Goal: Answer question/provide support: Share knowledge or assist other users

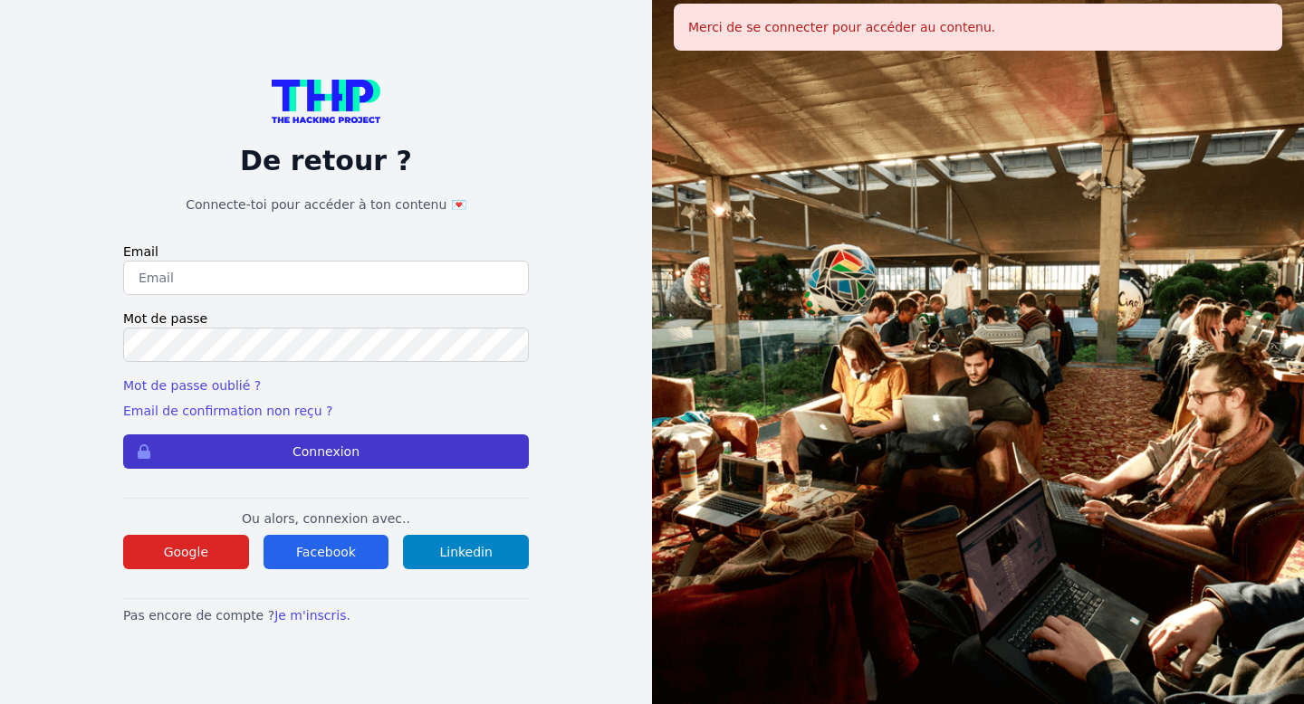
type input "ouladsalwa@gmail.com"
click at [259, 453] on button "Connexion" at bounding box center [326, 452] width 406 height 34
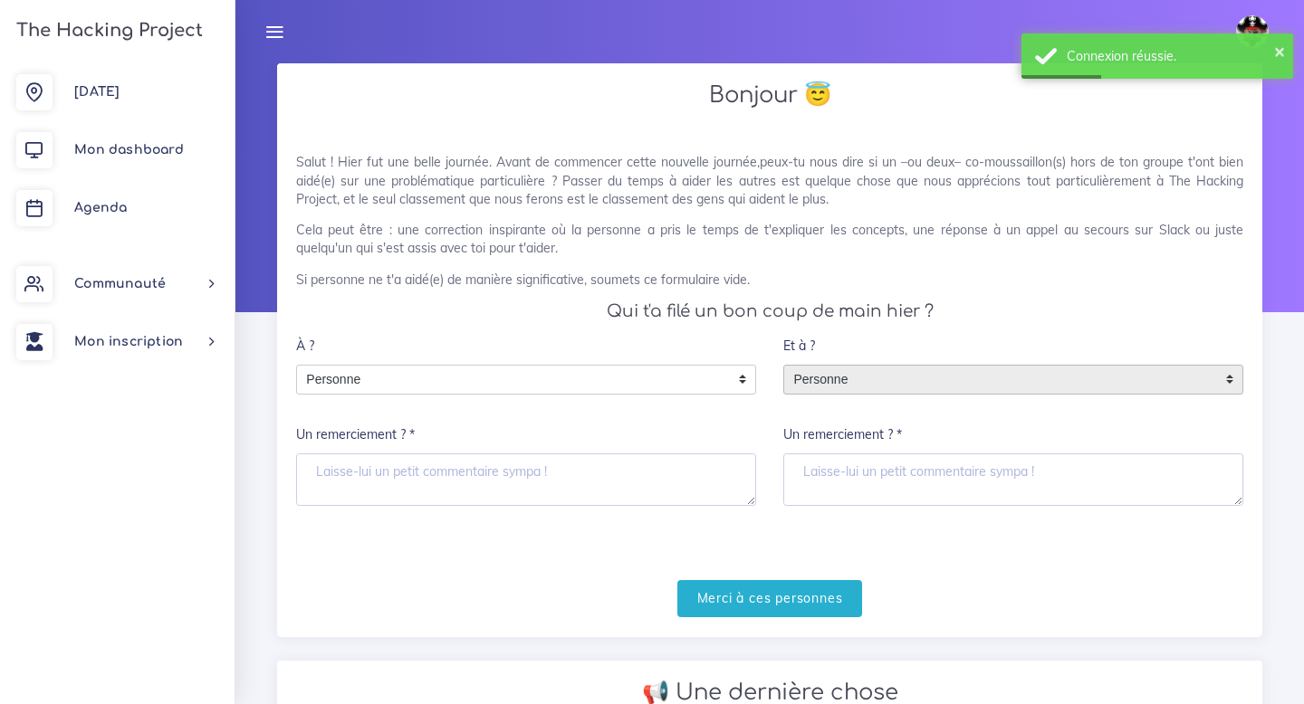
scroll to position [26, 0]
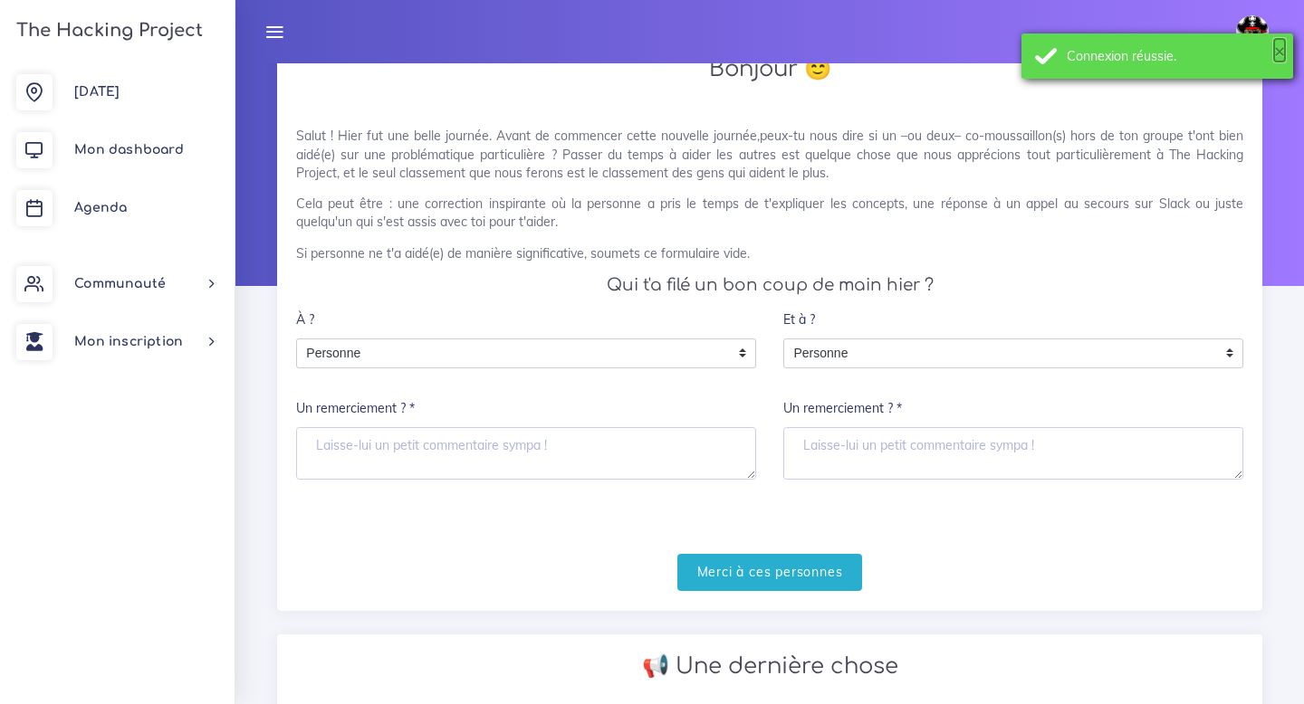
click at [1279, 51] on button "×" at bounding box center [1279, 51] width 11 height 18
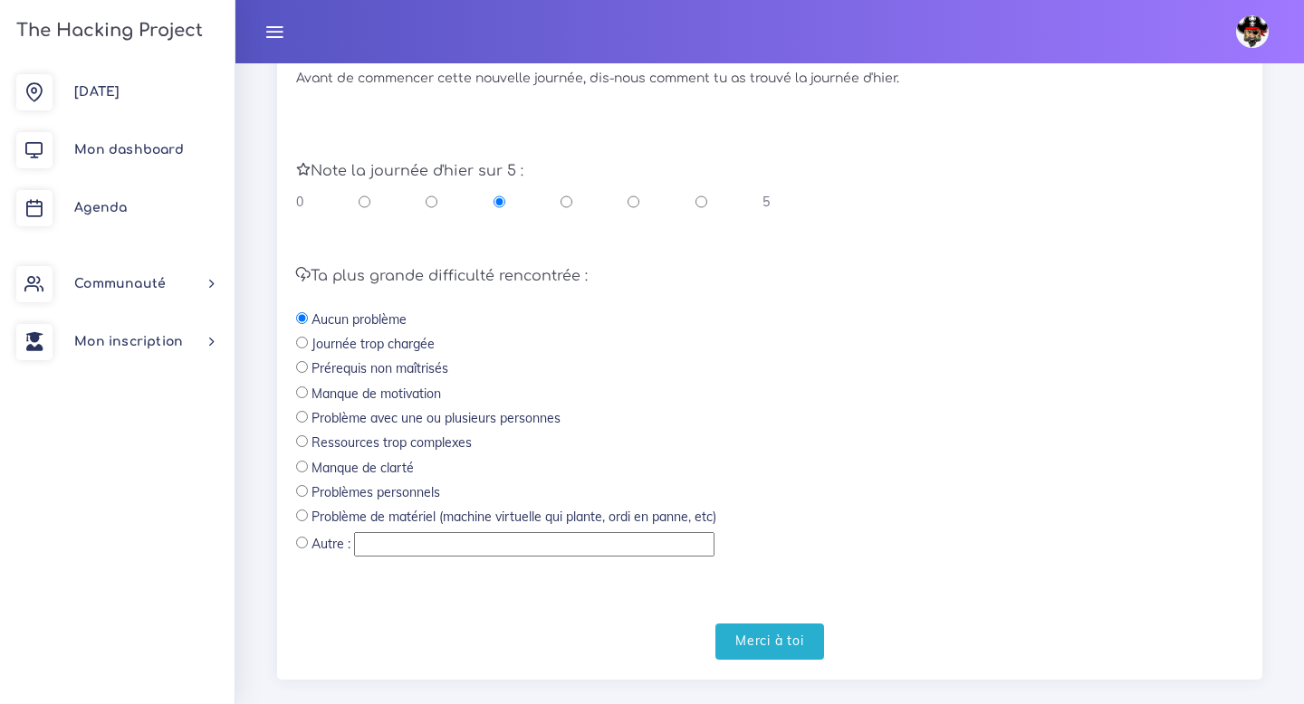
scroll to position [706, 0]
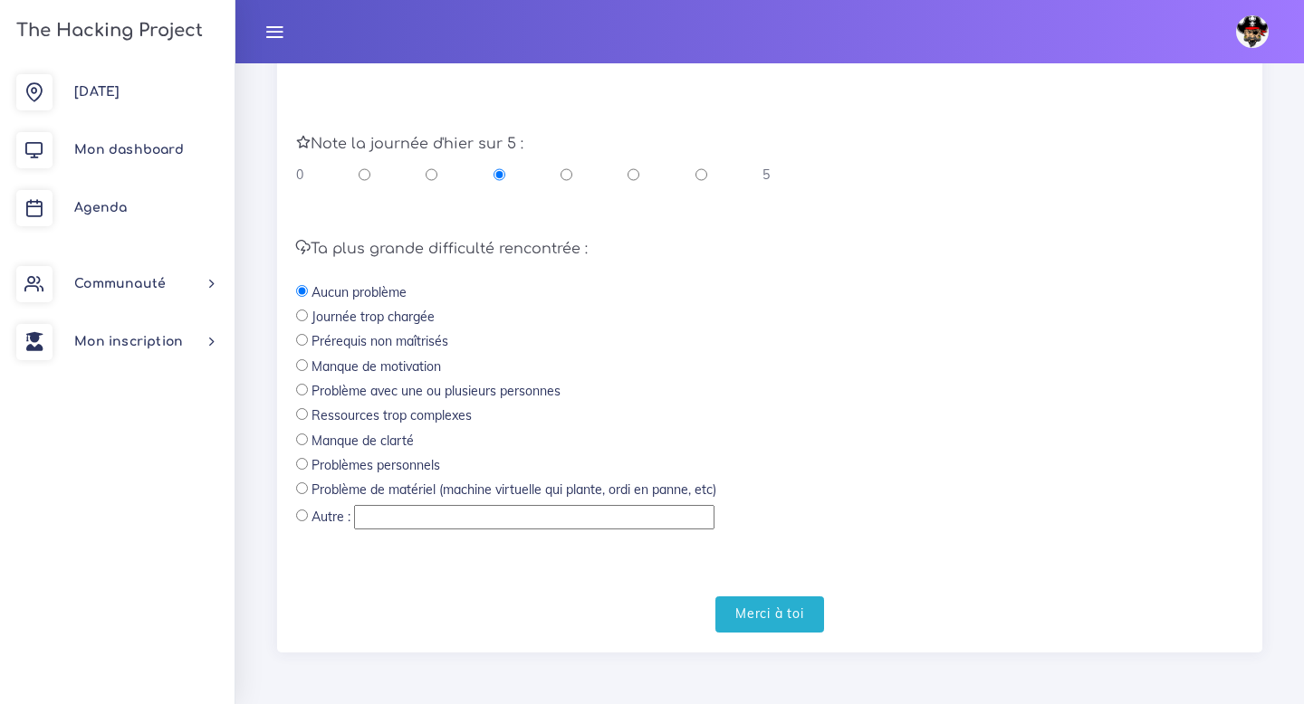
click at [633, 175] on input "radio" at bounding box center [633, 175] width 12 height 18
radio input "true"
click at [414, 338] on label "Prérequis non maîtrisés" at bounding box center [379, 341] width 137 height 18
click at [301, 440] on input "radio" at bounding box center [302, 440] width 12 height 12
radio input "true"
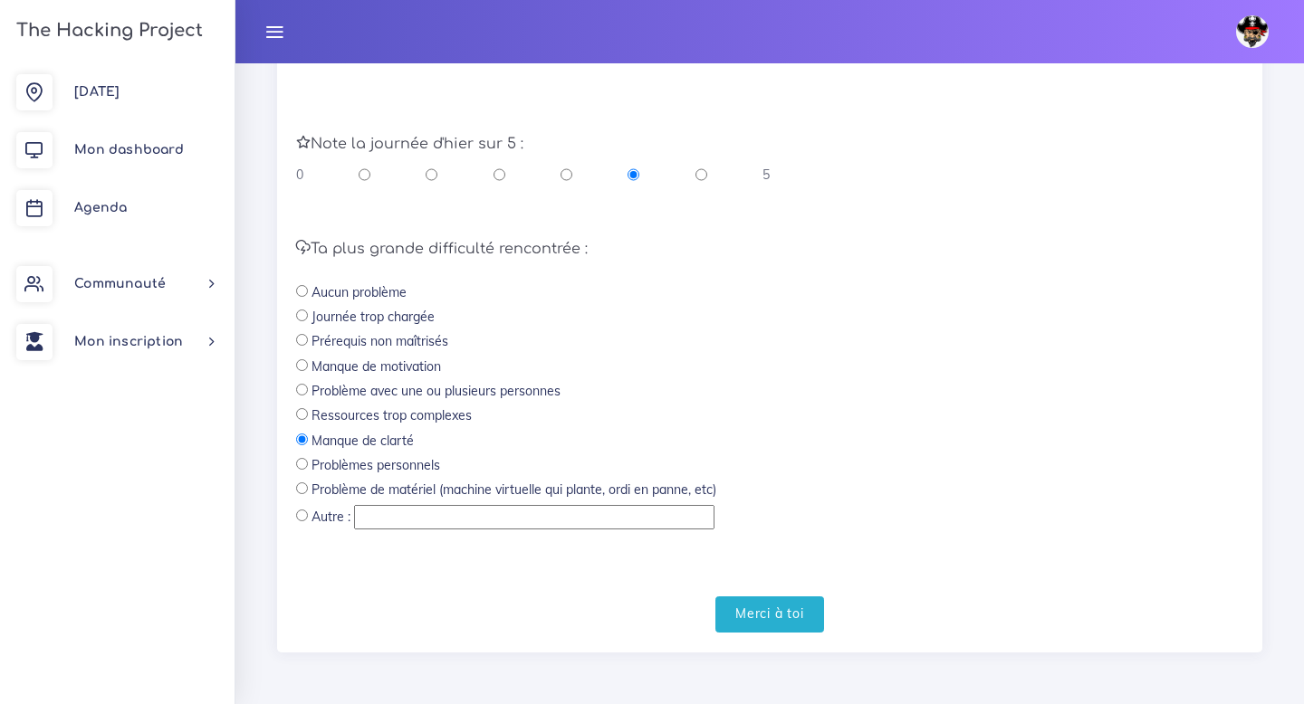
click at [570, 176] on input "radio" at bounding box center [566, 175] width 12 height 18
radio input "true"
click at [764, 620] on input "Merci à toi" at bounding box center [769, 615] width 109 height 37
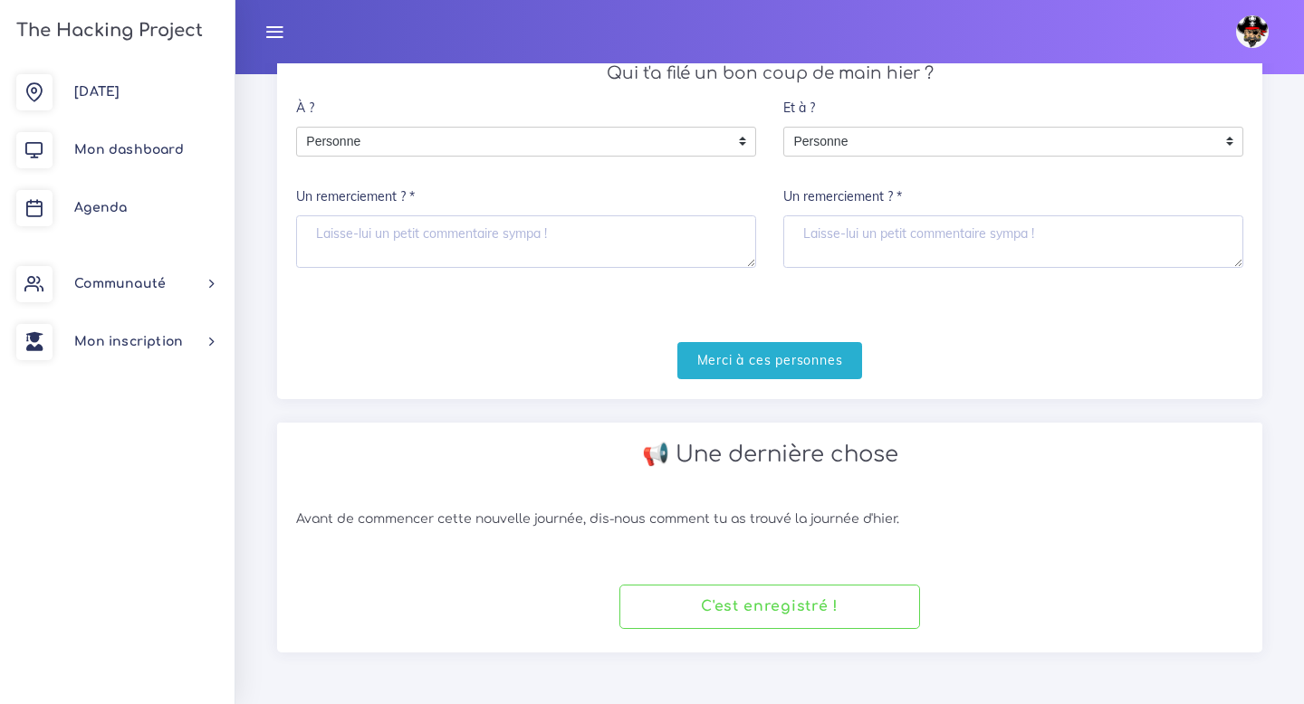
scroll to position [0, 0]
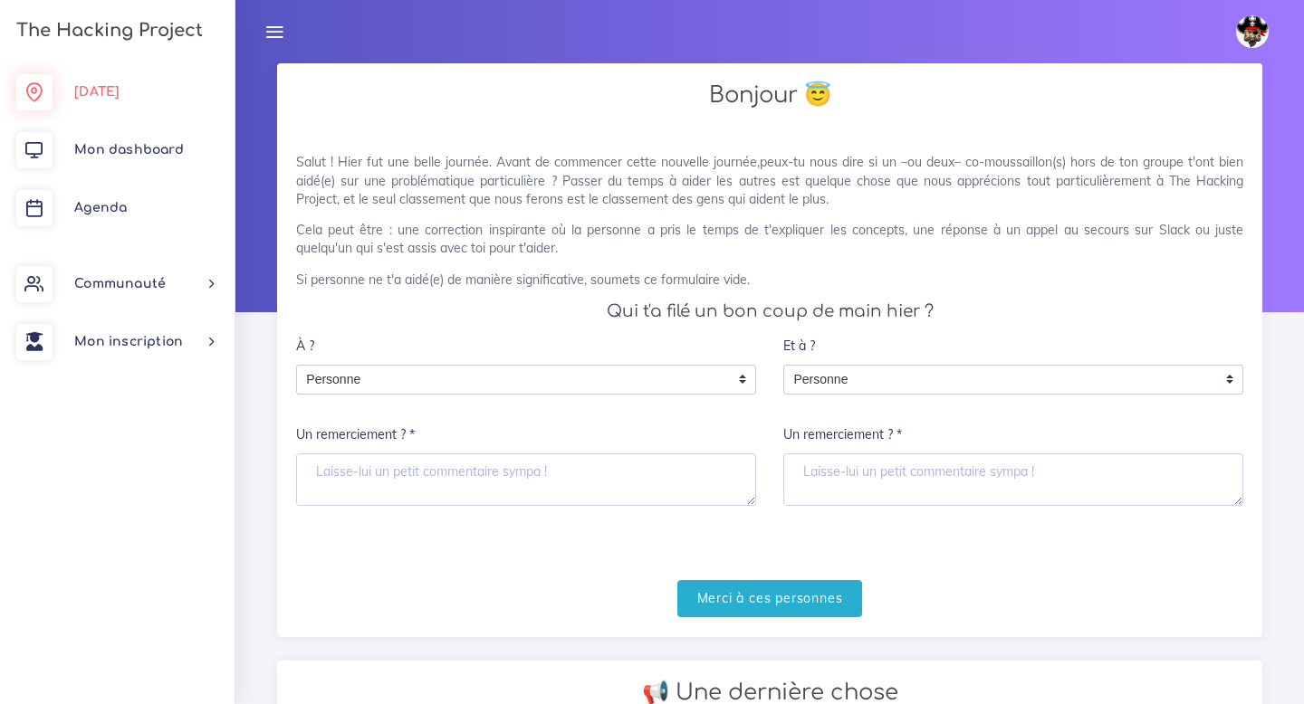
click at [151, 95] on link "Aujourd'hui" at bounding box center [117, 92] width 234 height 58
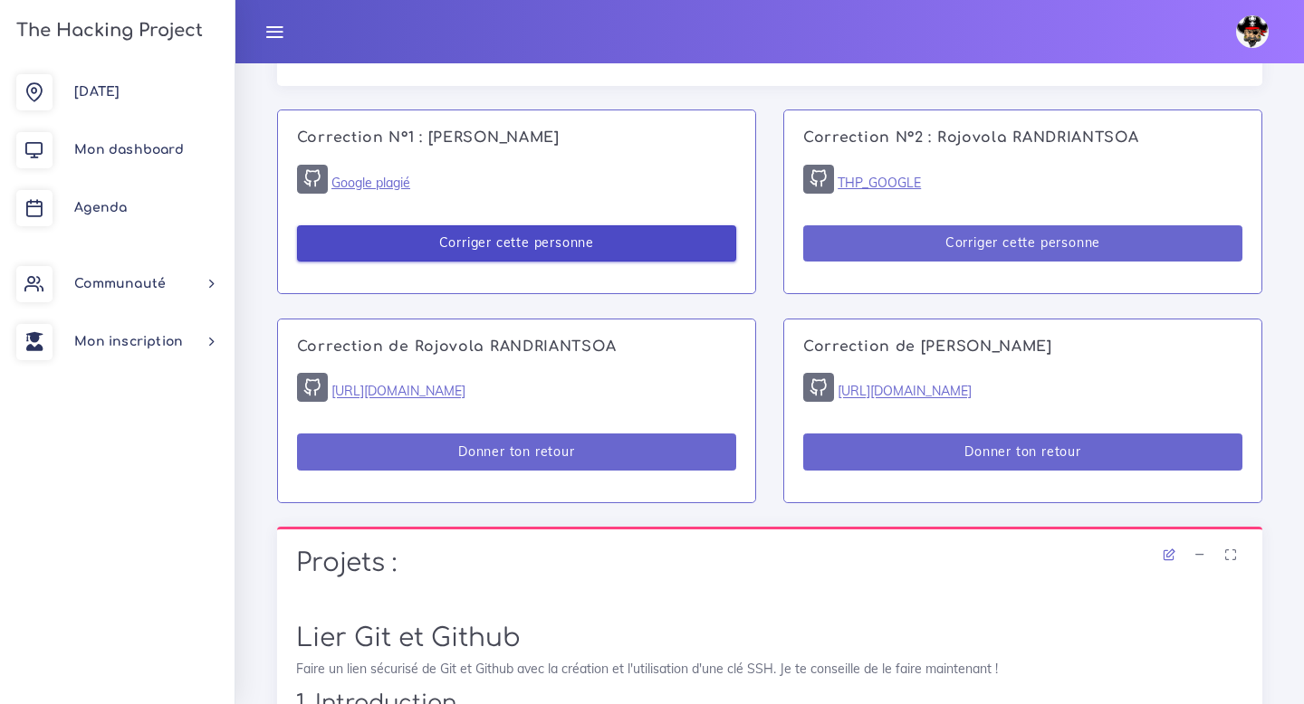
scroll to position [1230, 0]
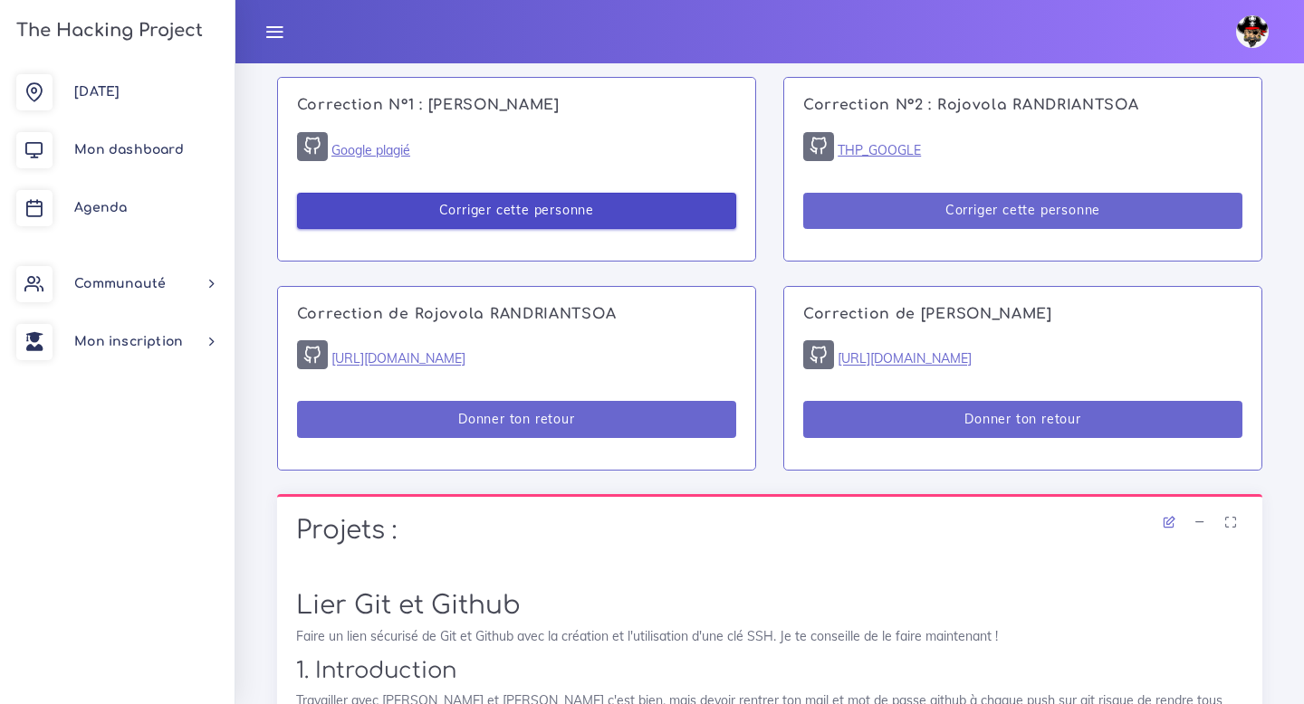
click at [456, 201] on button "Corriger cette personne" at bounding box center [516, 211] width 439 height 37
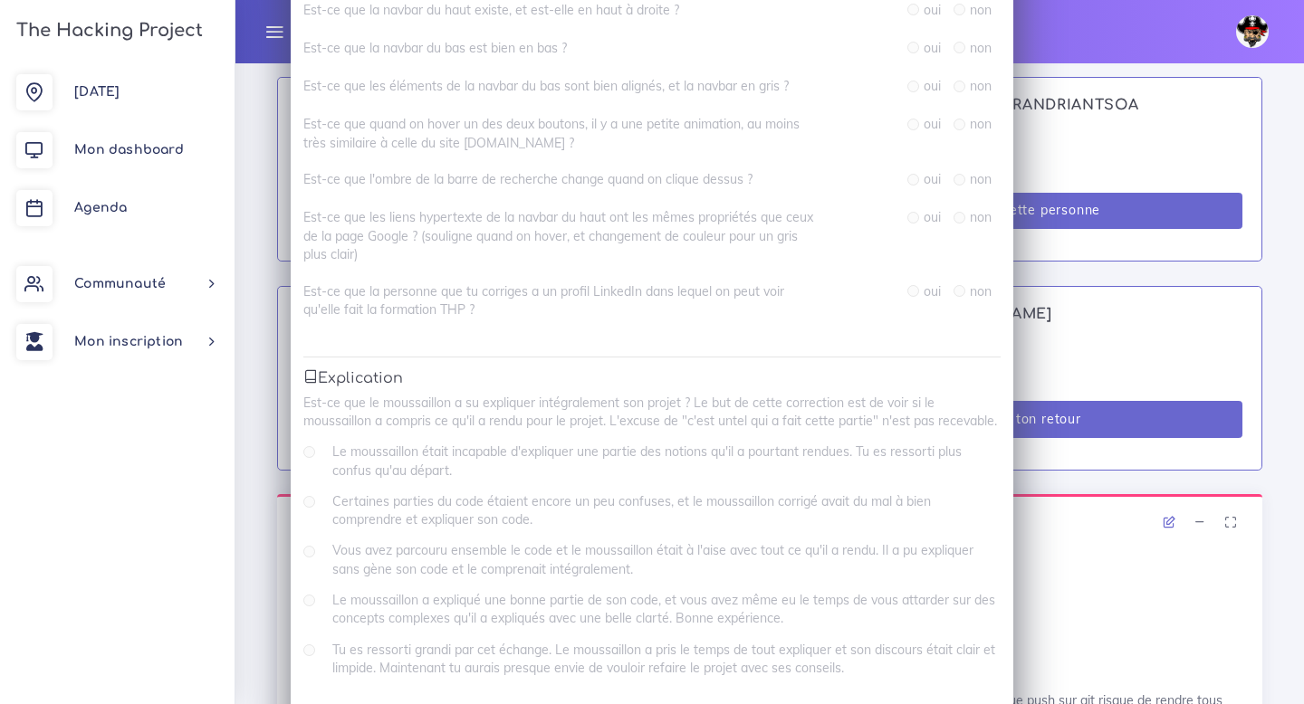
scroll to position [865, 0]
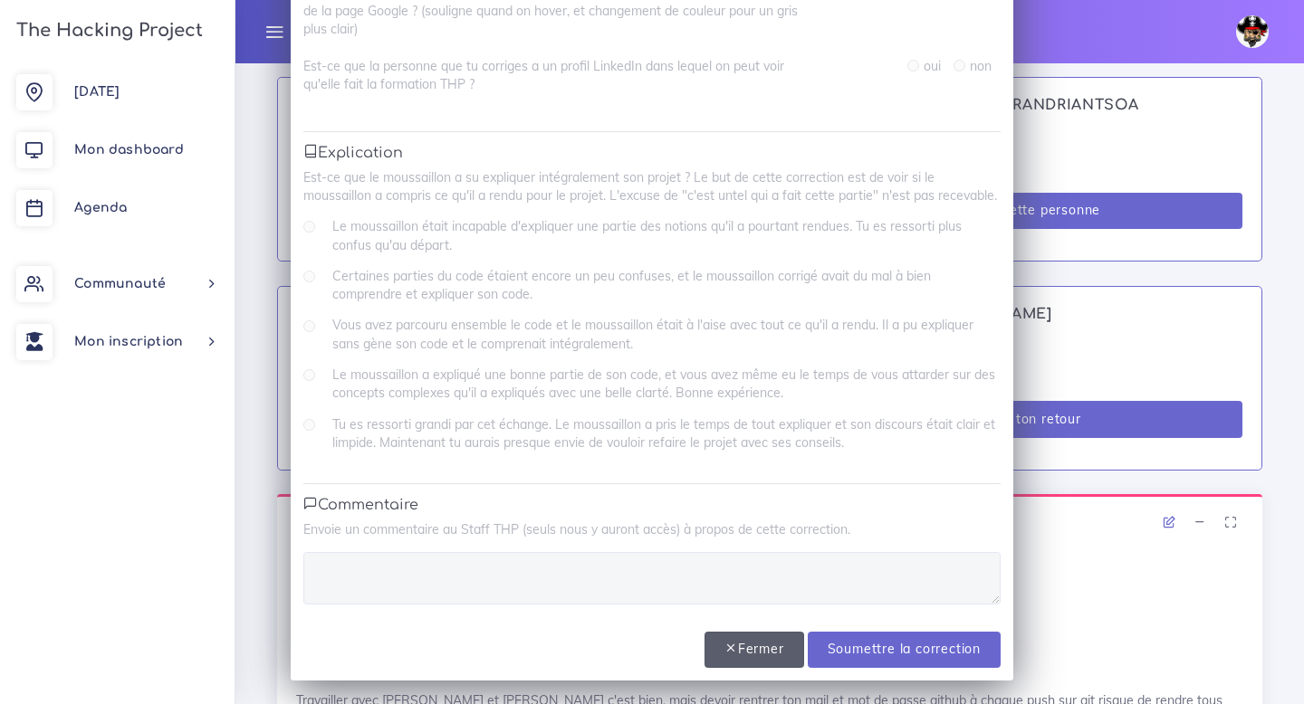
click at [747, 651] on button "Fermer" at bounding box center [754, 650] width 100 height 37
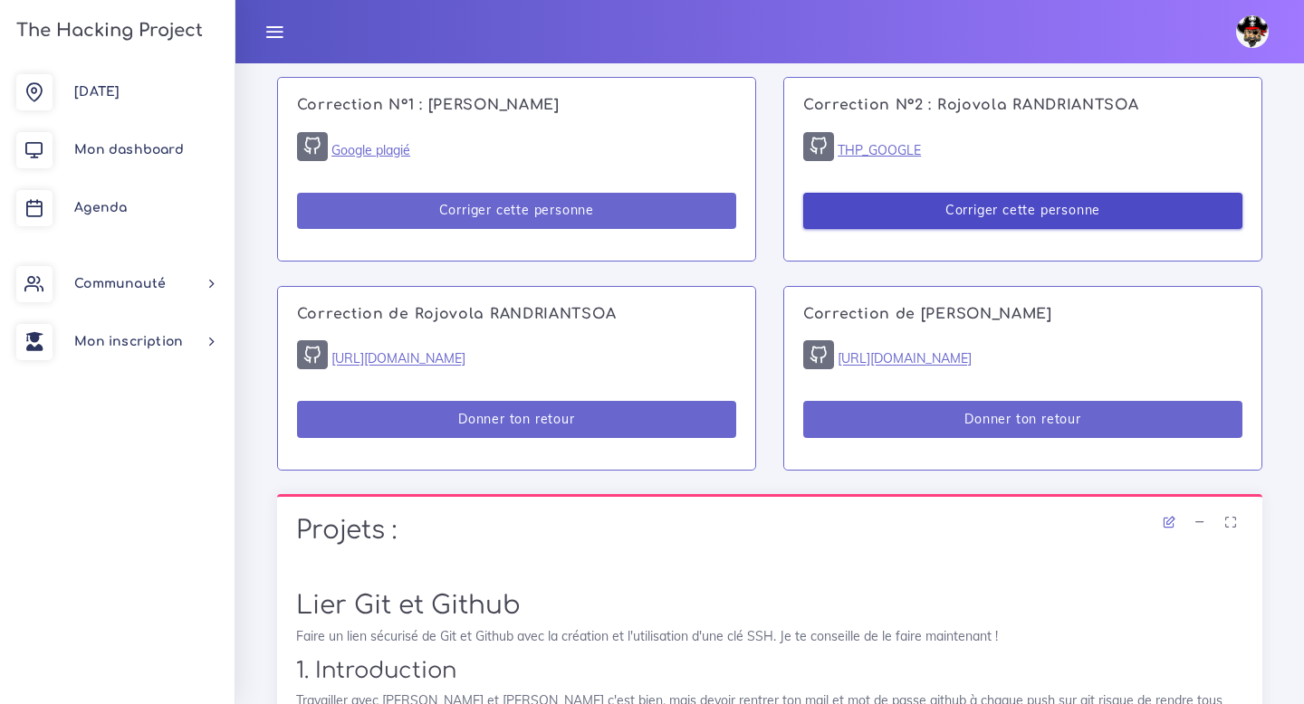
click at [1054, 204] on button "Corriger cette personne" at bounding box center [1022, 211] width 439 height 37
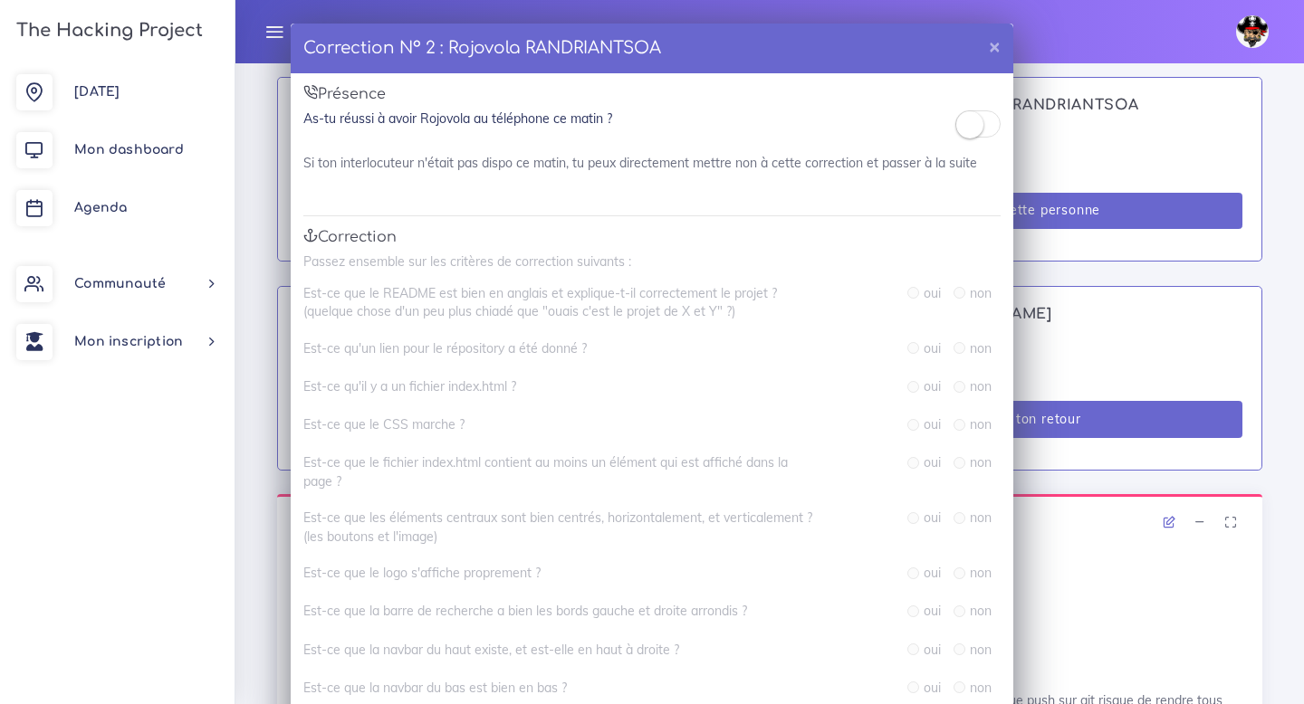
click at [981, 128] on small at bounding box center [969, 124] width 27 height 27
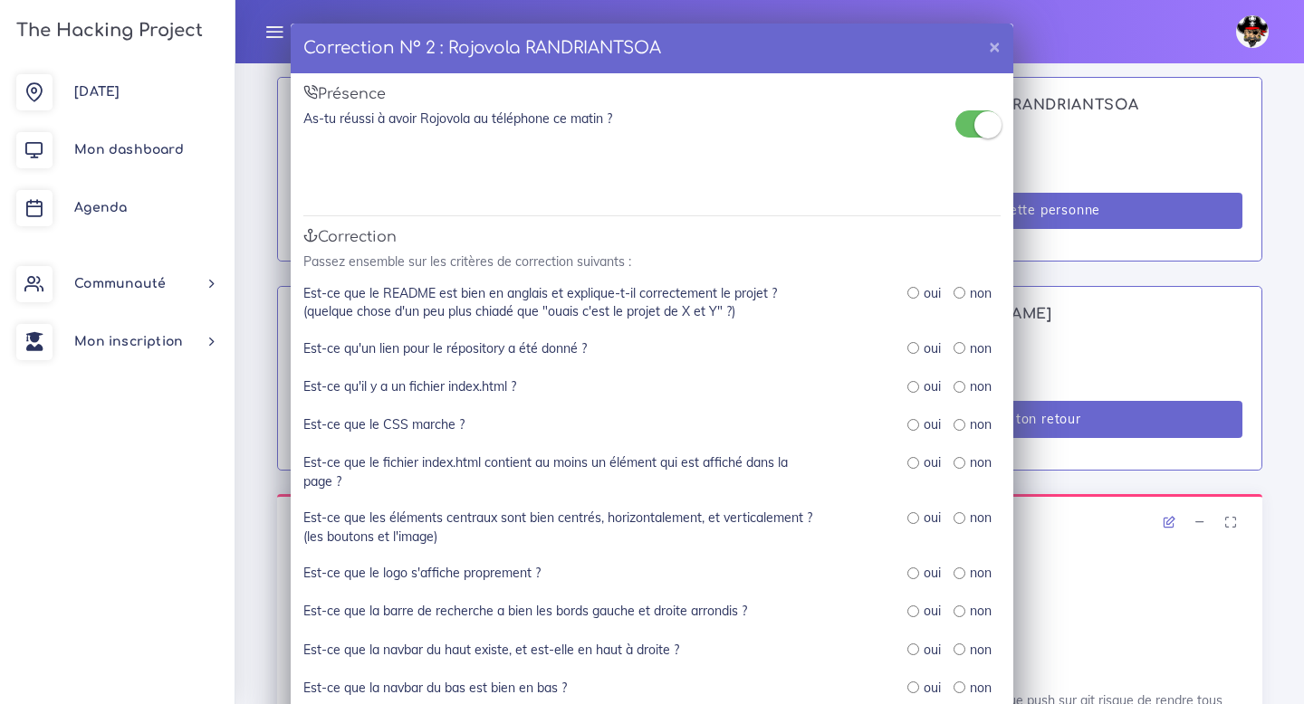
click at [972, 125] on span at bounding box center [977, 123] width 45 height 27
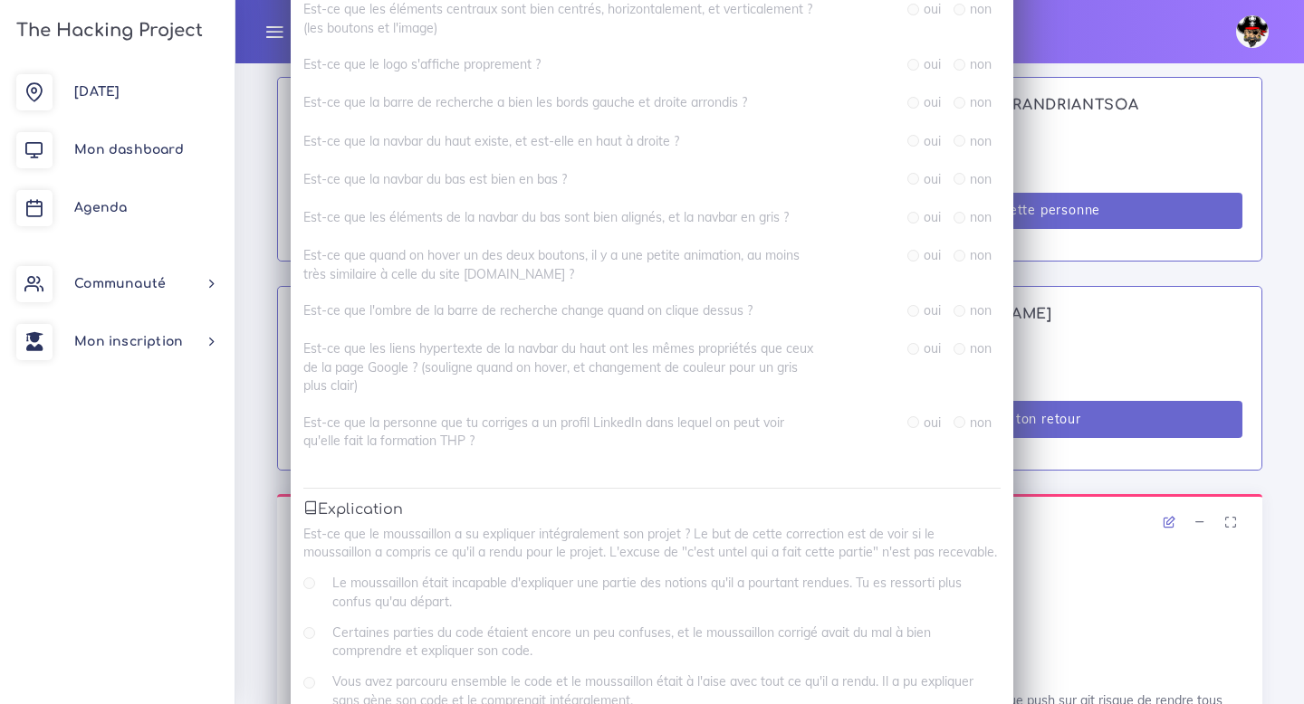
scroll to position [0, 0]
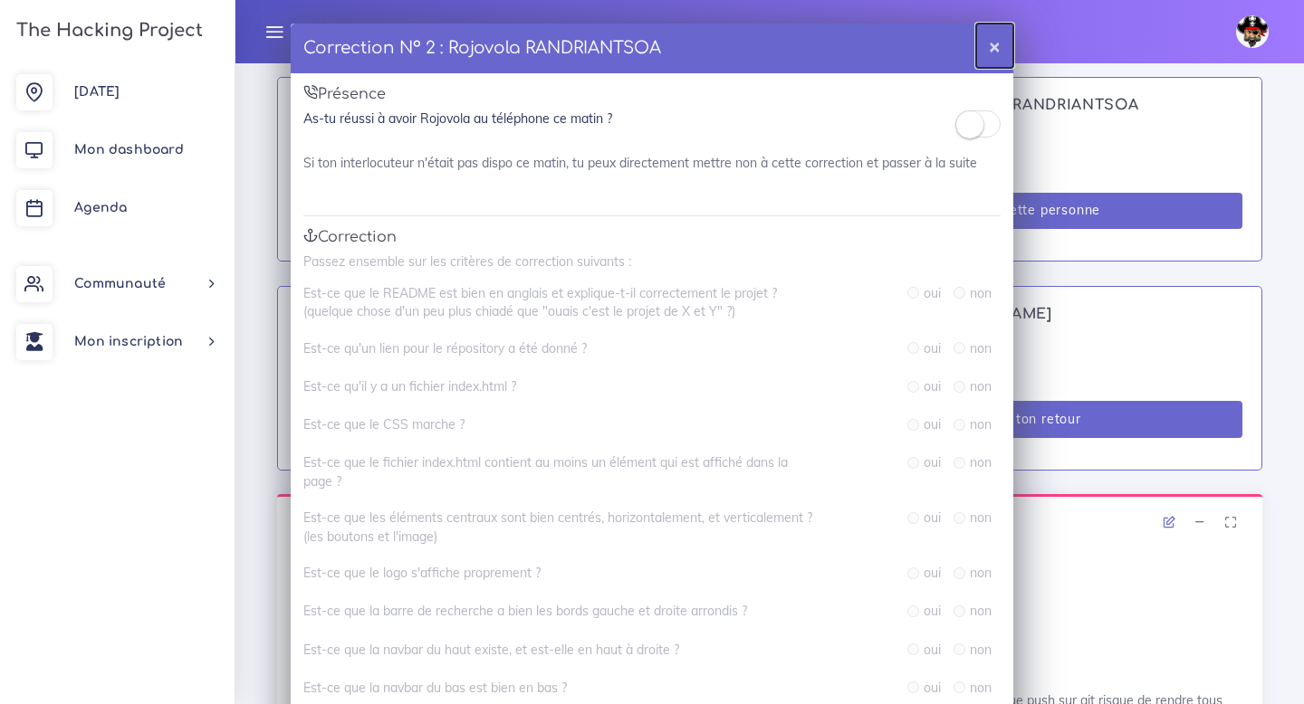
click at [998, 49] on button "×" at bounding box center [994, 46] width 37 height 44
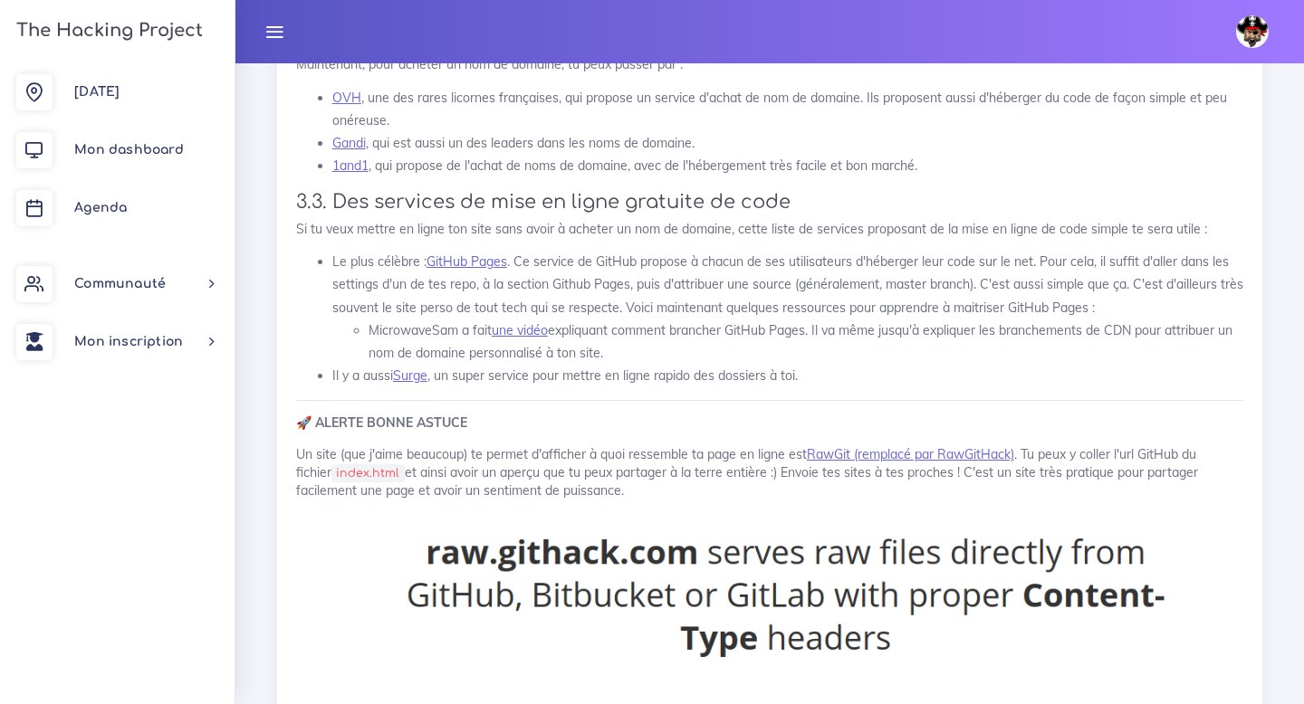
scroll to position [24519, 0]
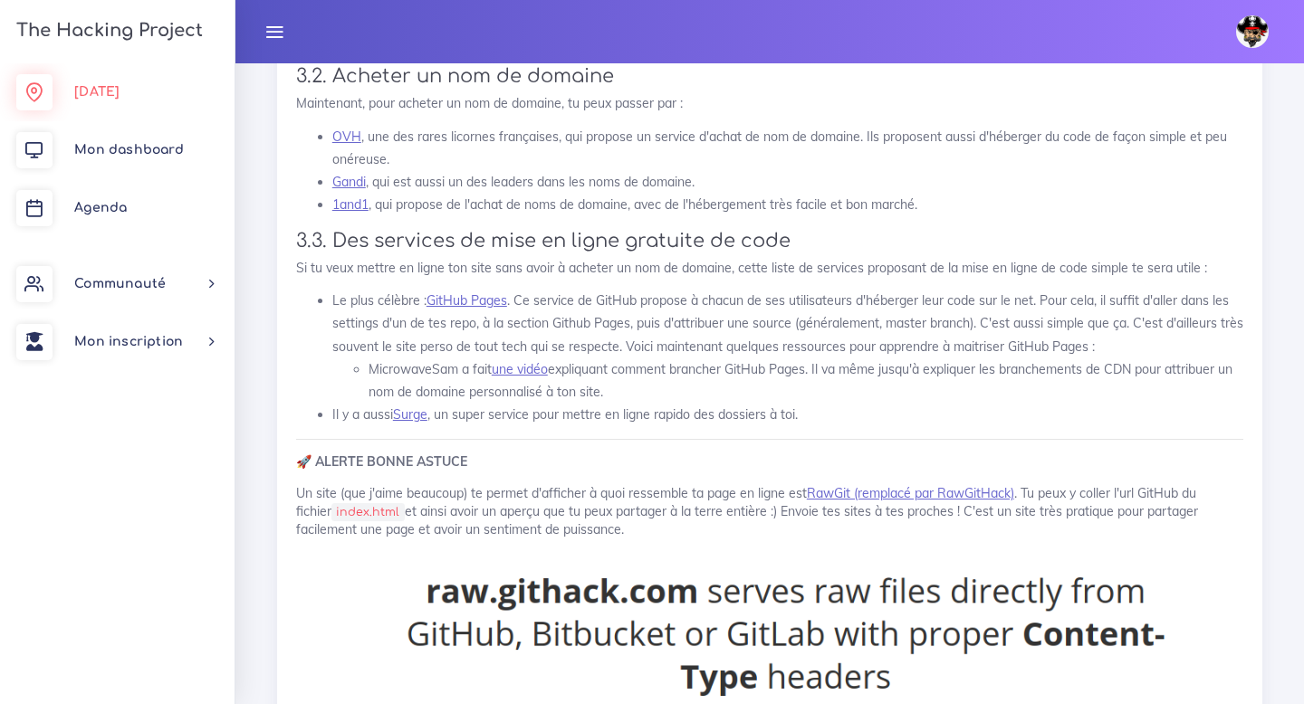
click at [110, 100] on link "Aujourd'hui" at bounding box center [117, 92] width 234 height 58
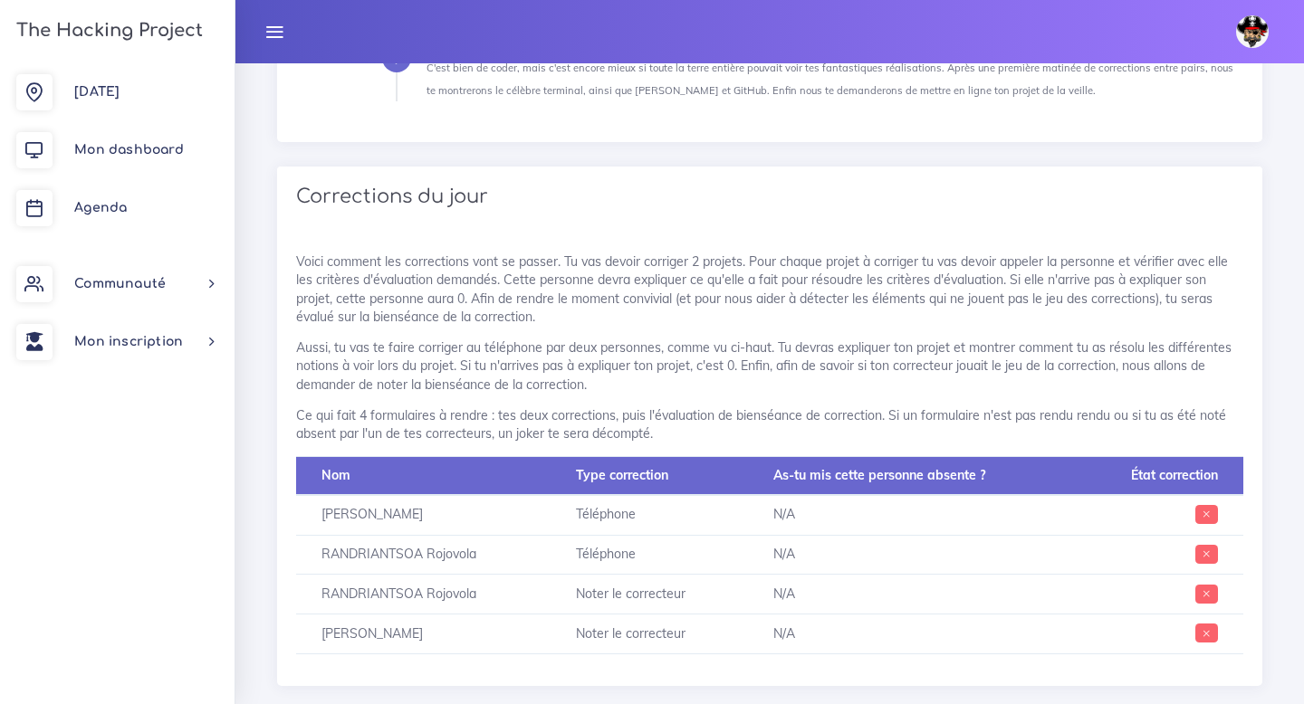
scroll to position [595, 0]
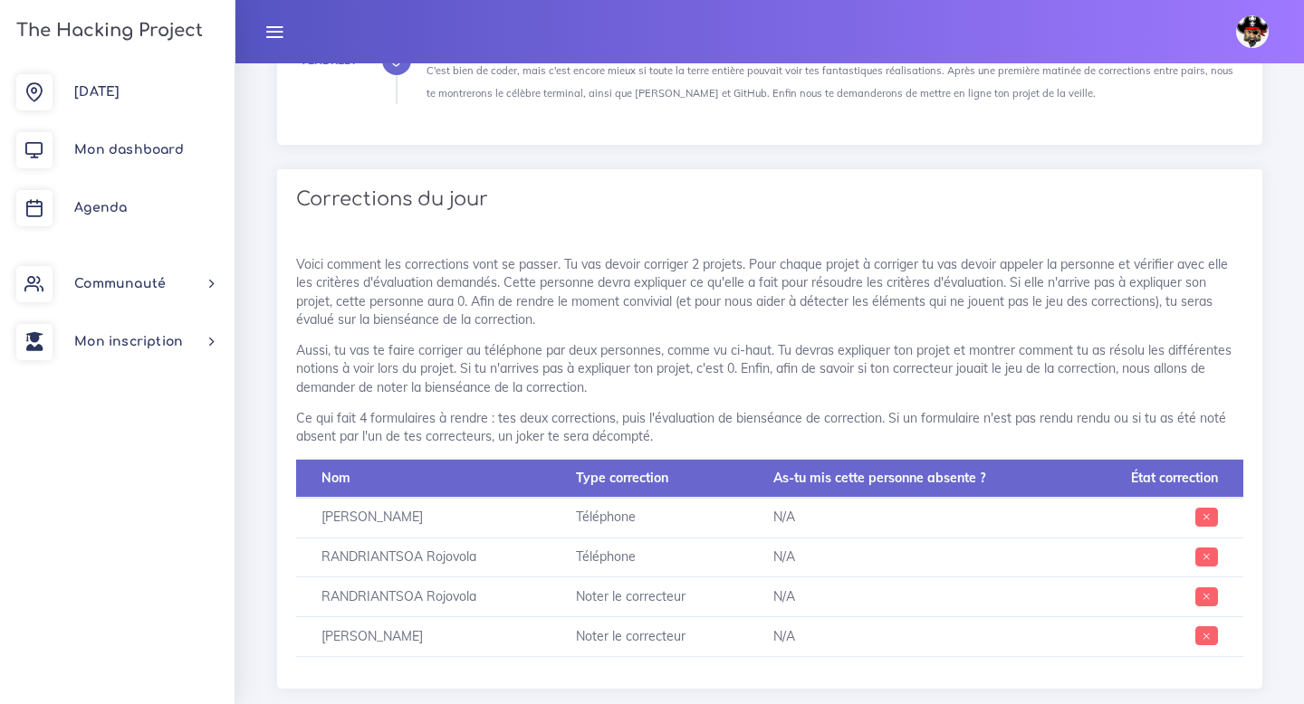
click at [616, 519] on td "Téléphone" at bounding box center [649, 518] width 198 height 40
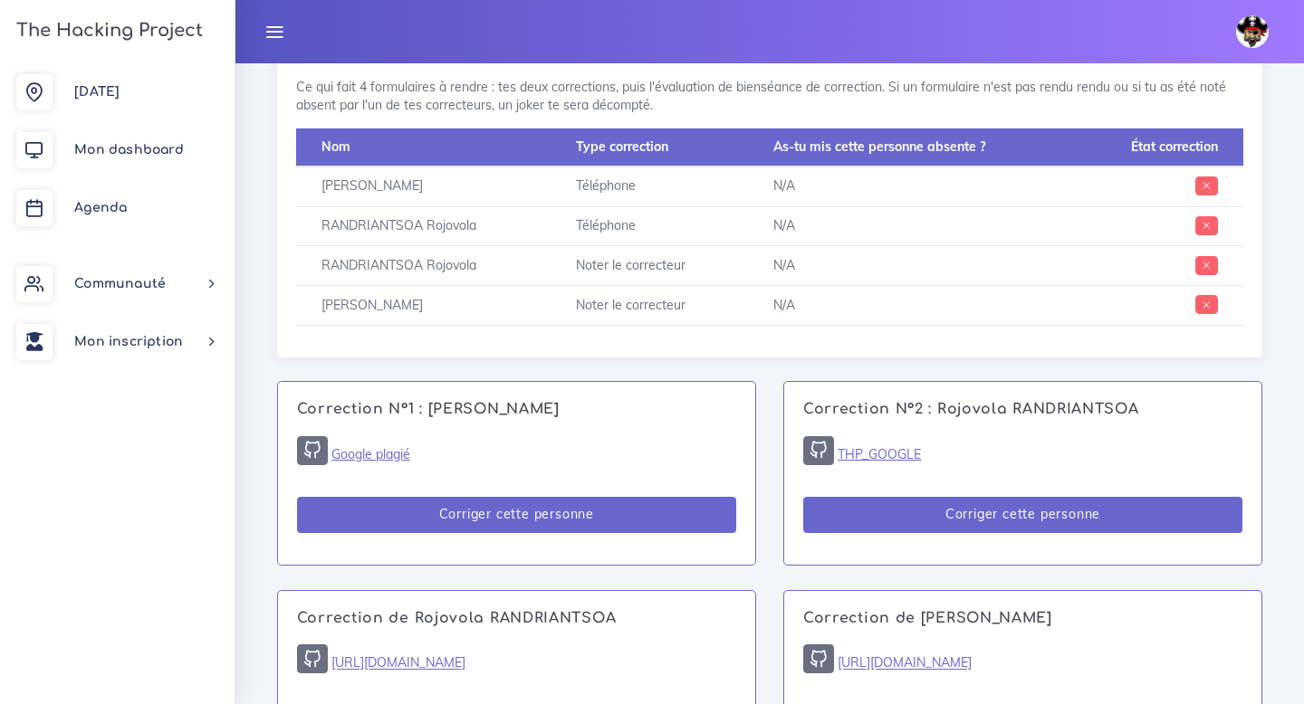
scroll to position [928, 0]
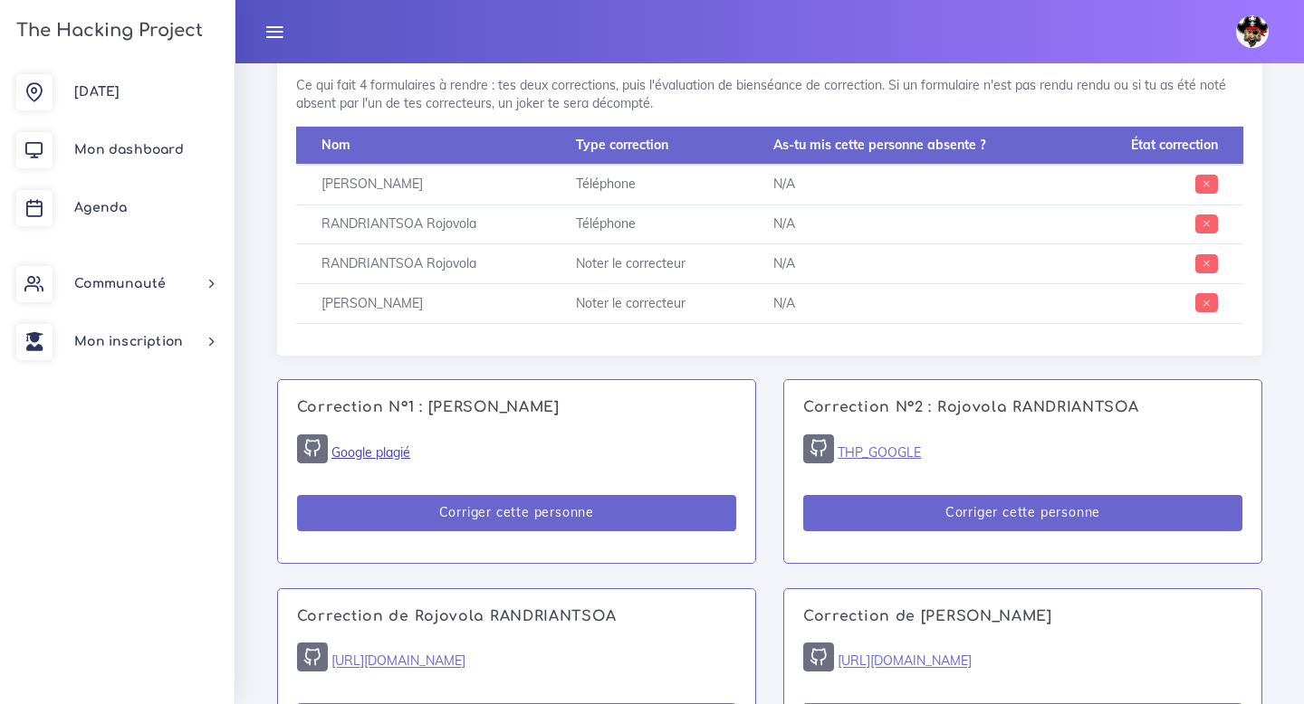
click at [387, 454] on link "Google plagié" at bounding box center [370, 452] width 79 height 16
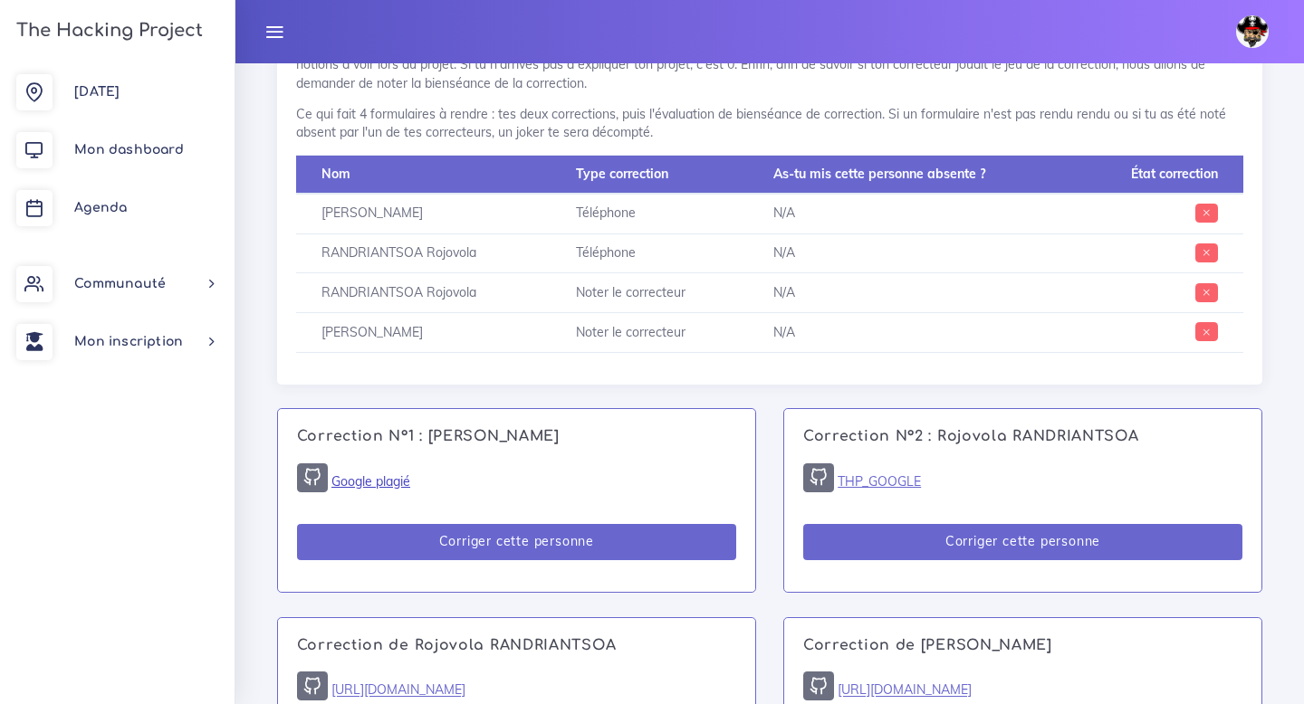
scroll to position [894, 0]
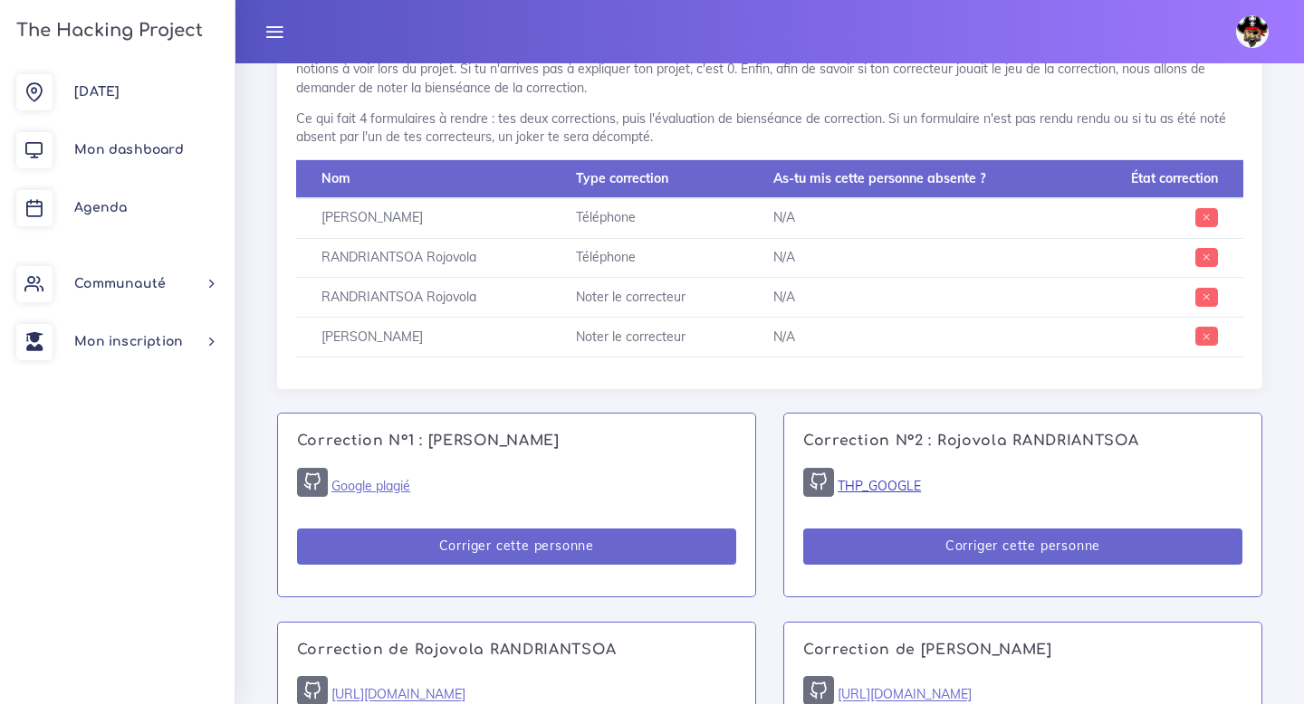
click at [898, 492] on link "THP_GOOGLE" at bounding box center [878, 486] width 83 height 16
drag, startPoint x: 320, startPoint y: 260, endPoint x: 548, endPoint y: 257, distance: 227.2
click at [548, 257] on td "RANDRIANTSOA Rojovola" at bounding box center [423, 258] width 254 height 40
copy td "RANDRIANTSOA Rojovola"
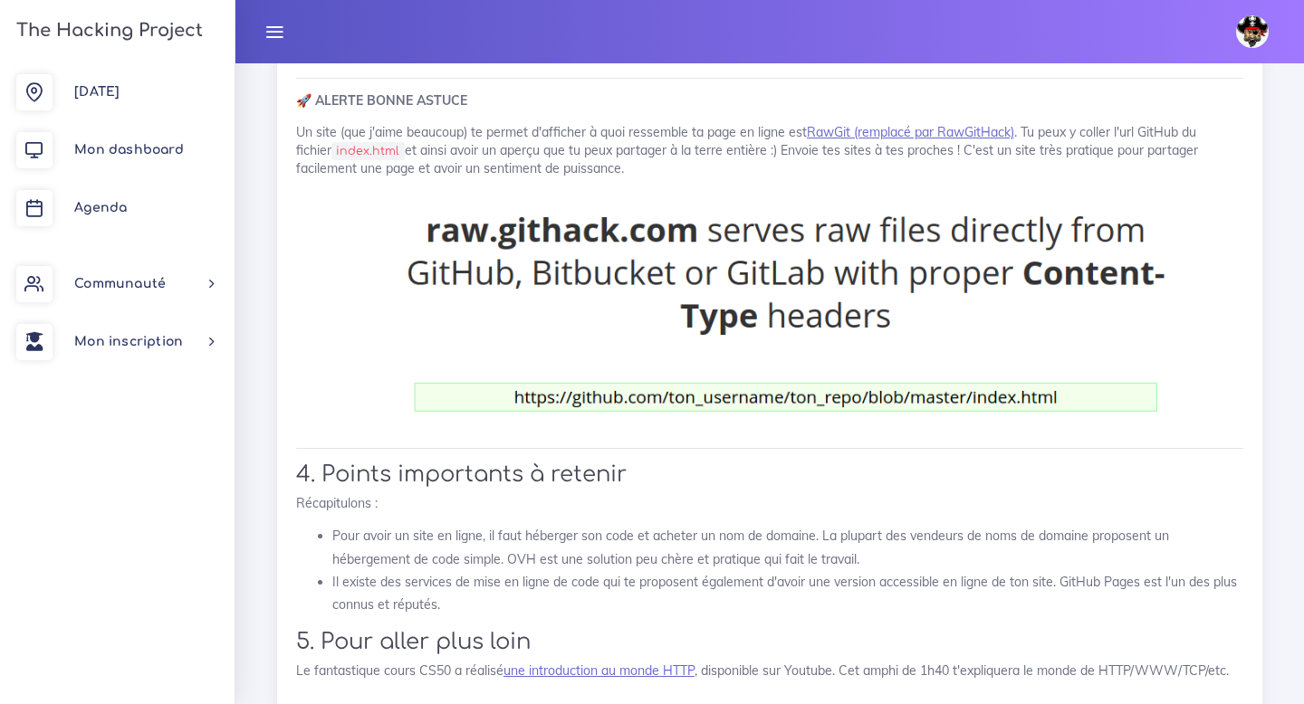
scroll to position [24852, 0]
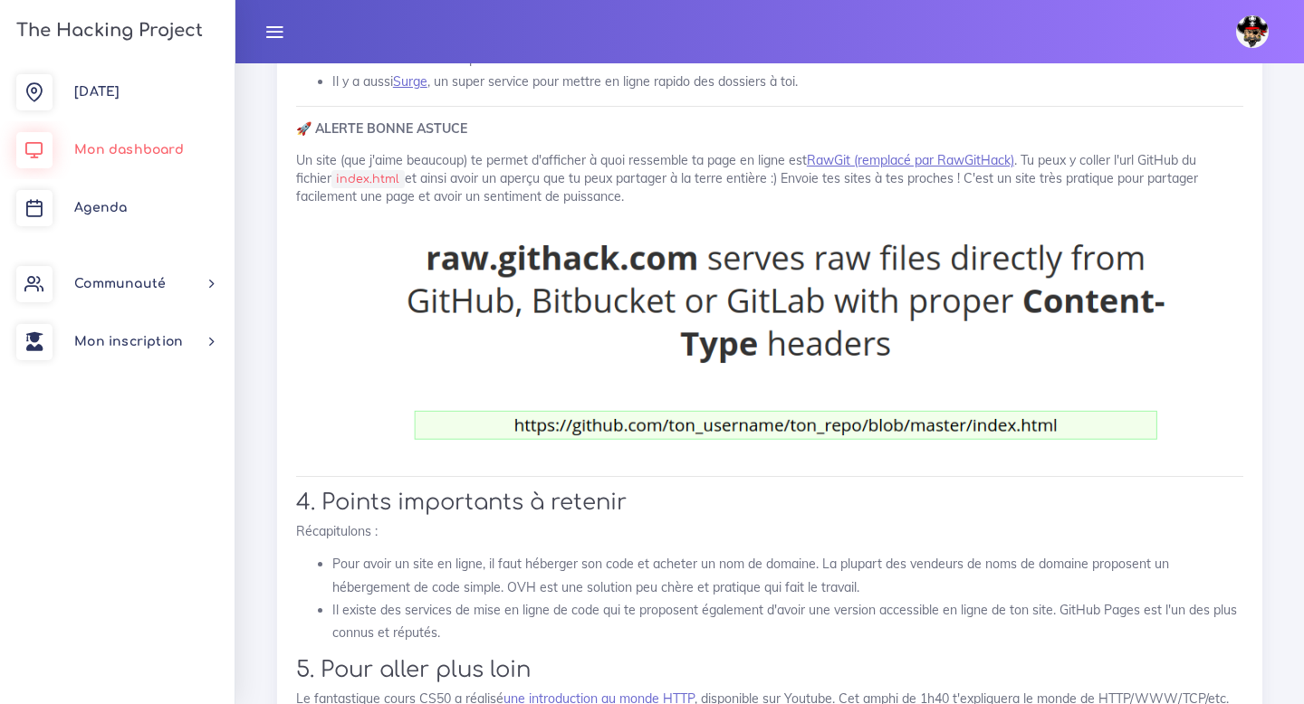
click at [131, 150] on span "Mon dashboard" at bounding box center [129, 150] width 110 height 14
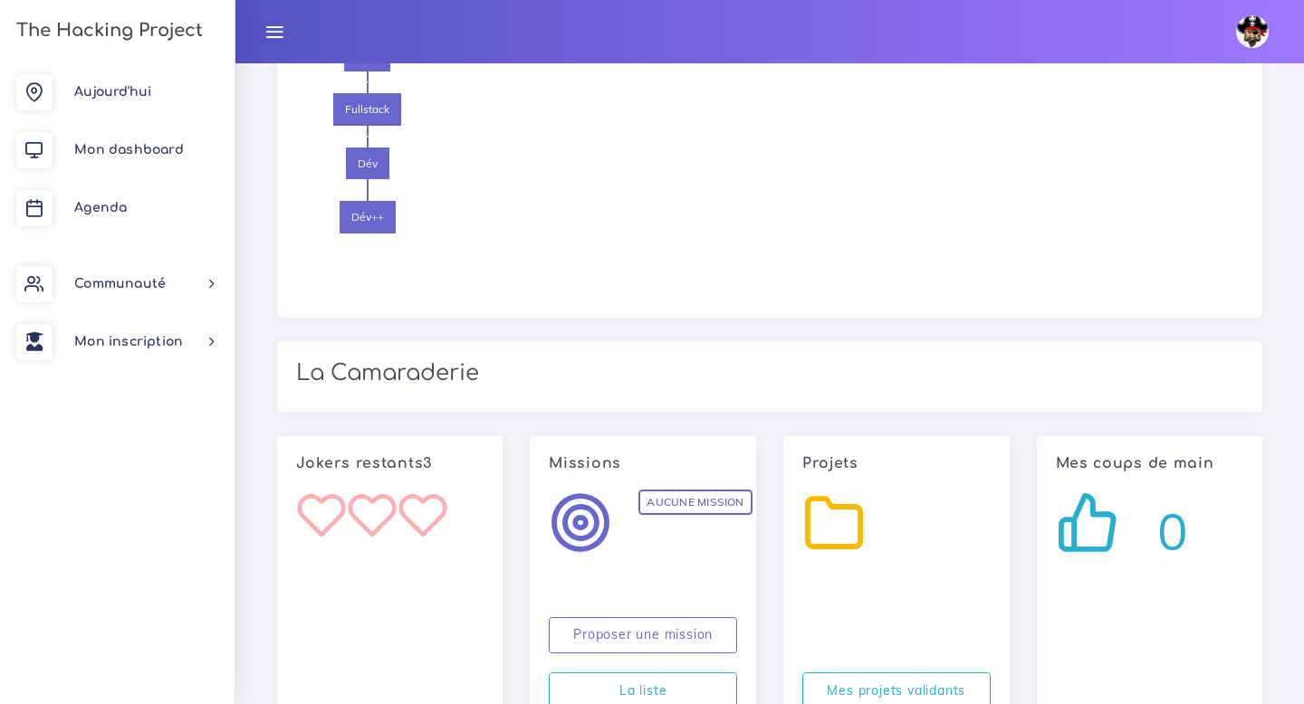
scroll to position [2297, 0]
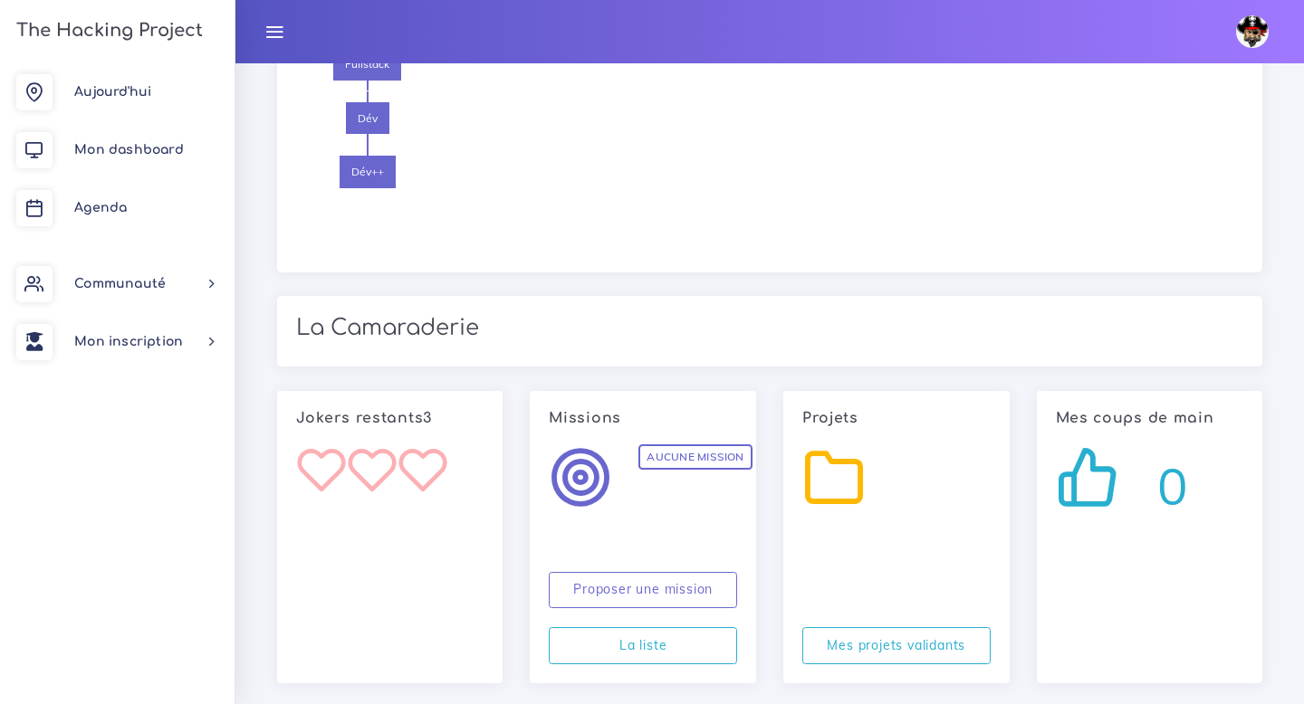
click at [1084, 466] on icon at bounding box center [1086, 476] width 63 height 63
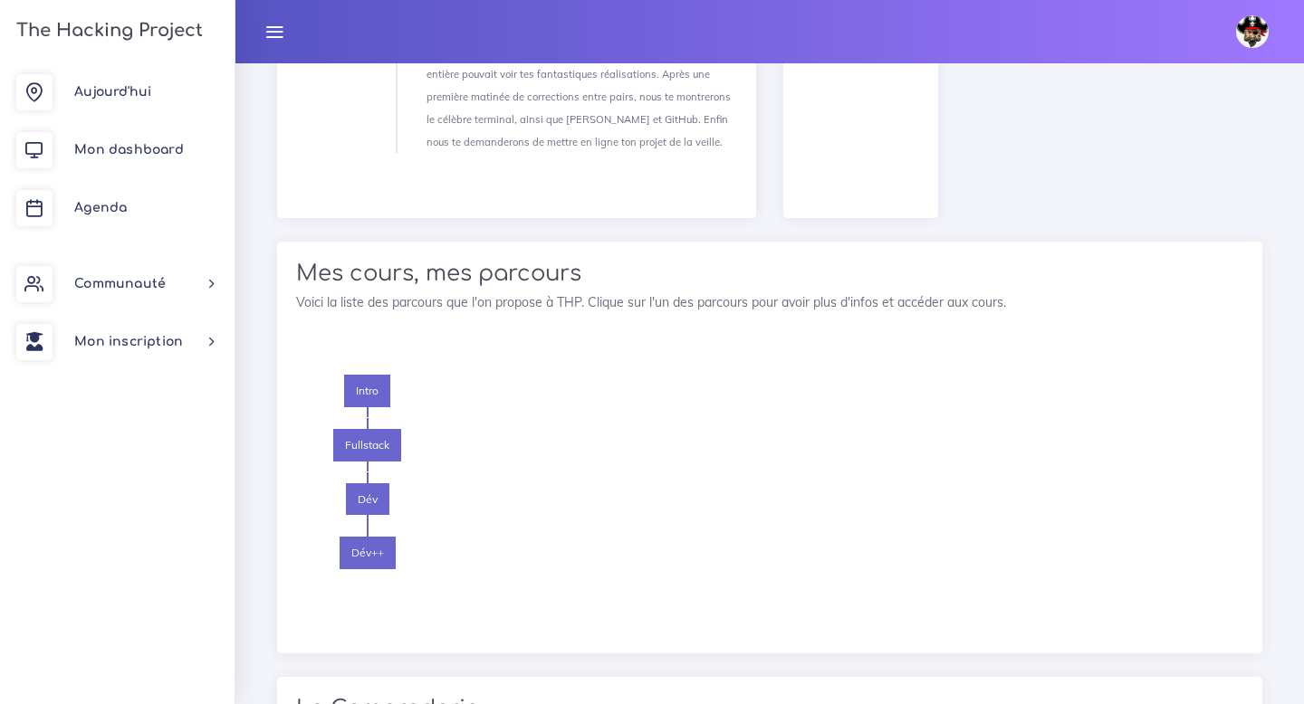
scroll to position [2025, 0]
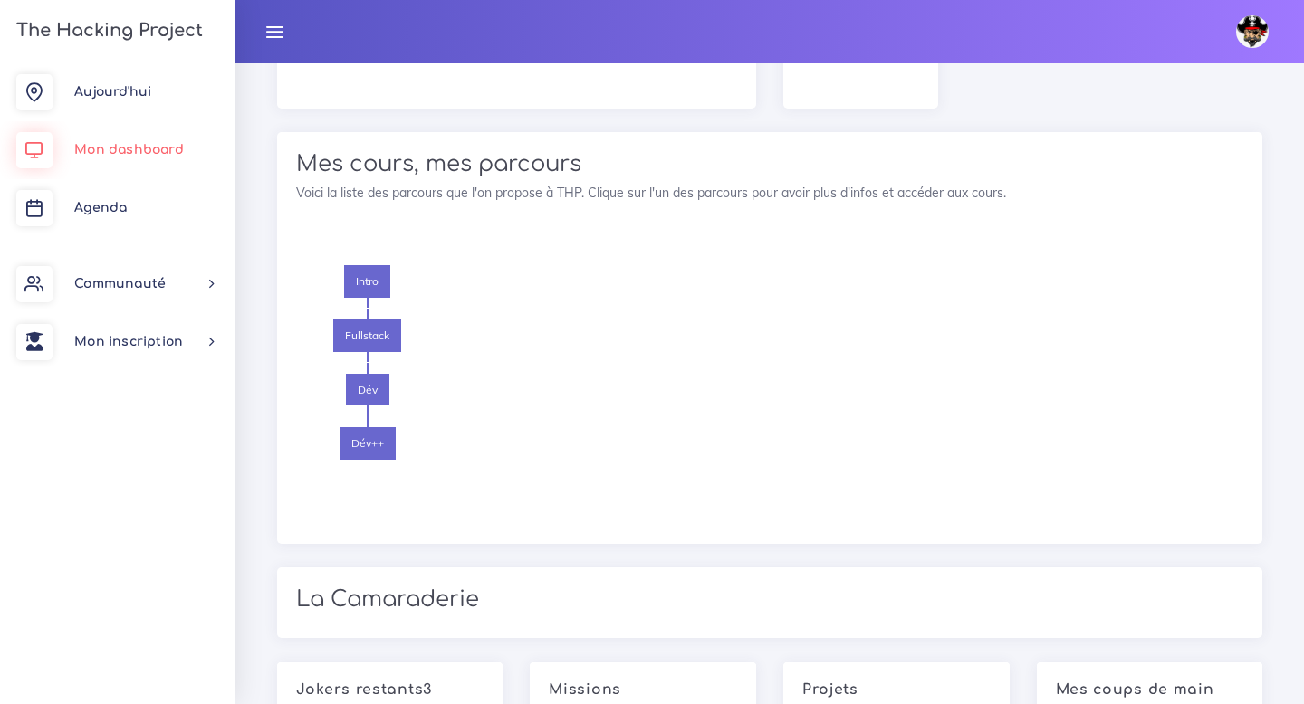
click at [165, 153] on span "Mon dashboard" at bounding box center [129, 150] width 110 height 14
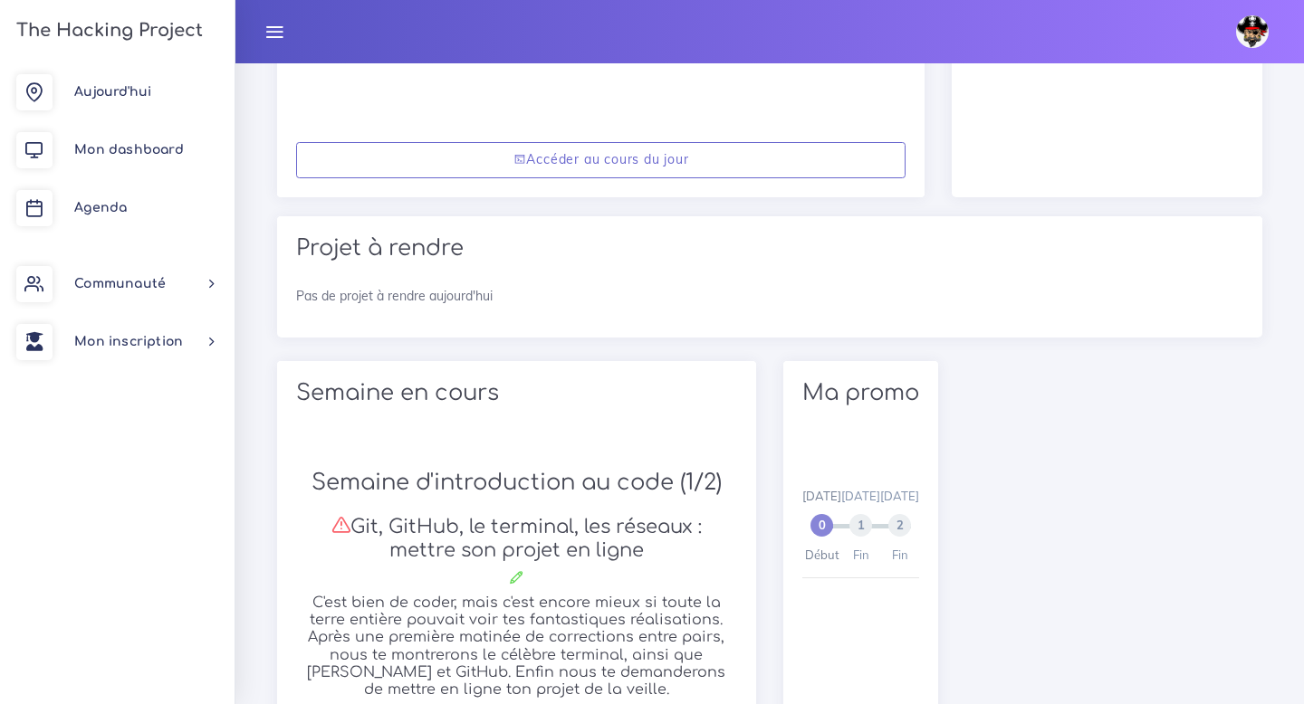
scroll to position [61, 0]
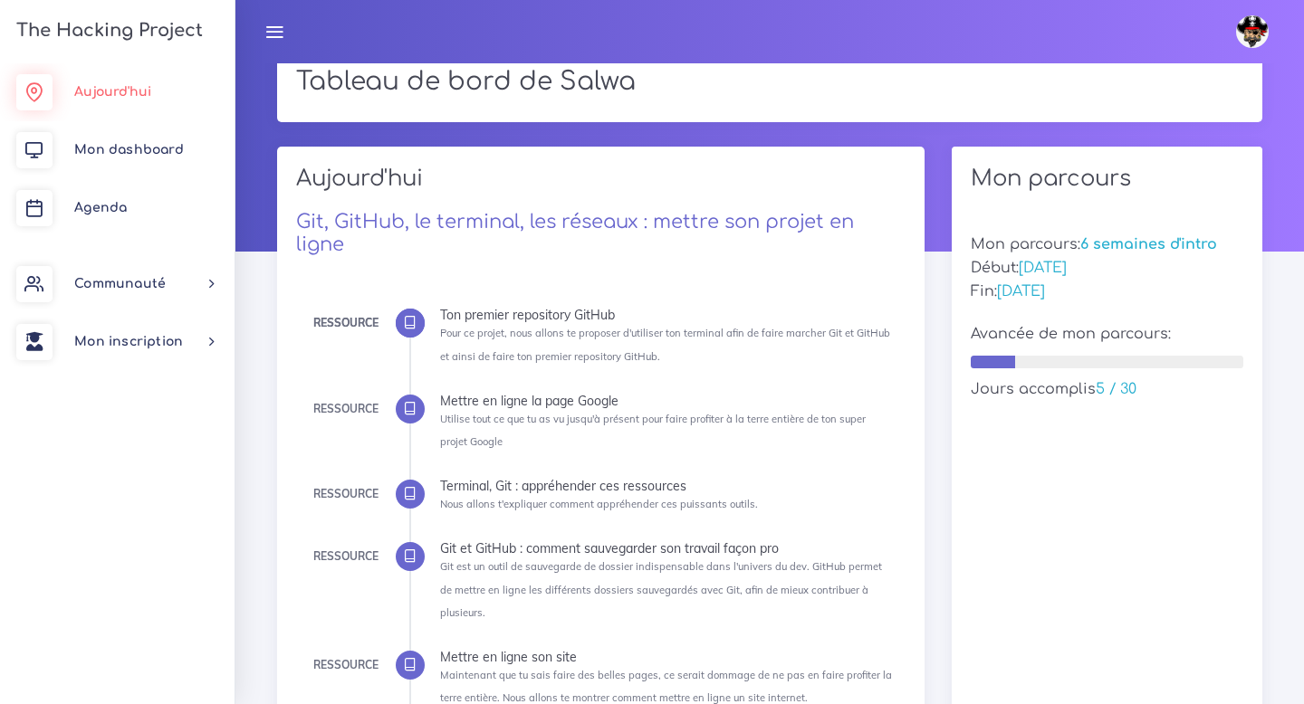
click at [95, 102] on link "Aujourd'hui" at bounding box center [117, 92] width 234 height 58
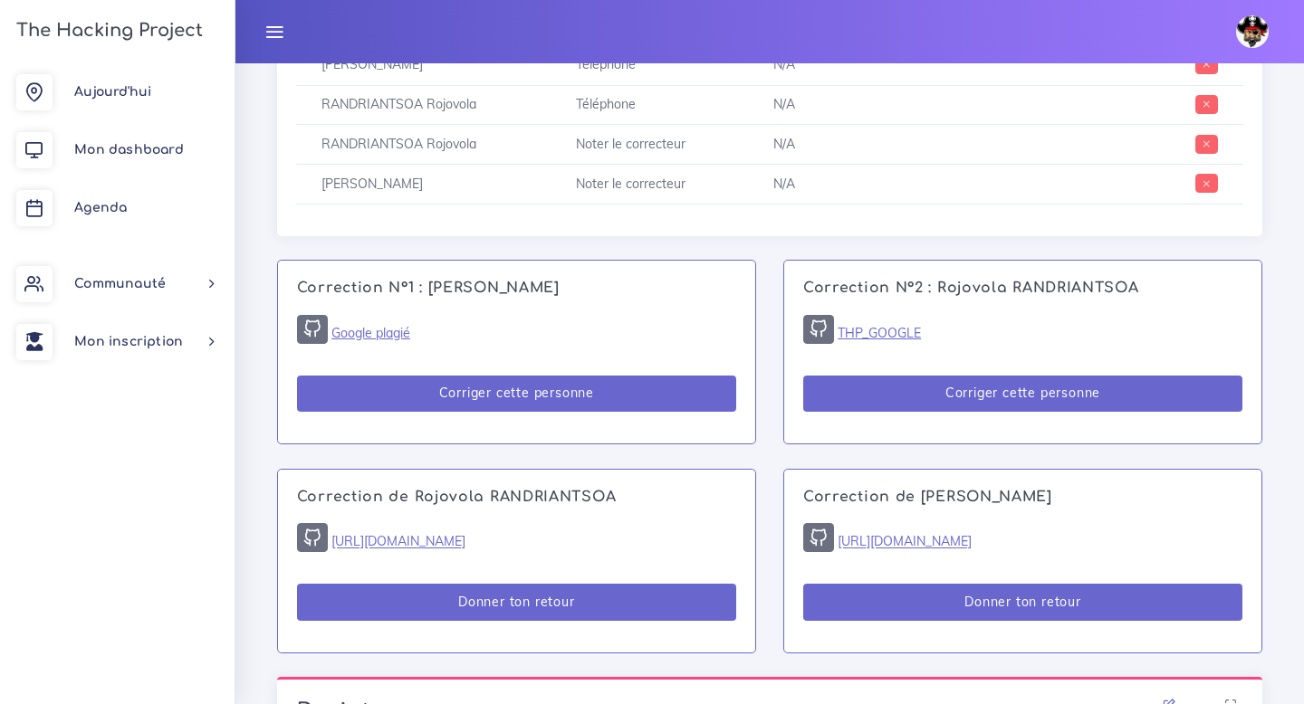
scroll to position [1094, 0]
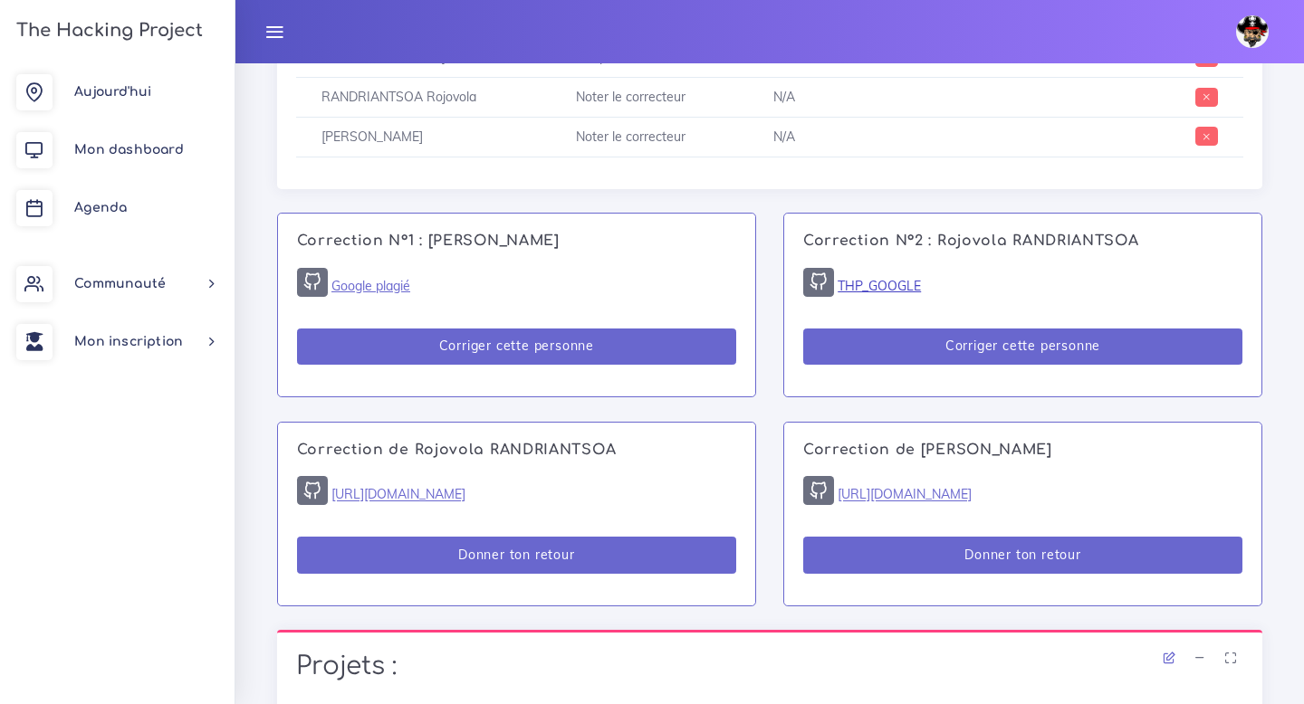
click at [877, 281] on link "THP_GOOGLE" at bounding box center [878, 286] width 83 height 16
click at [884, 494] on link "[URL][DOMAIN_NAME]" at bounding box center [904, 495] width 134 height 16
click at [408, 498] on link "[URL][DOMAIN_NAME]" at bounding box center [398, 495] width 134 height 16
click at [478, 507] on div "Correction de Rojovola RANDRIANTSOA [URL][DOMAIN_NAME] Donner ton retour" at bounding box center [516, 514] width 477 height 183
click at [465, 500] on link "[URL][DOMAIN_NAME]" at bounding box center [398, 495] width 134 height 16
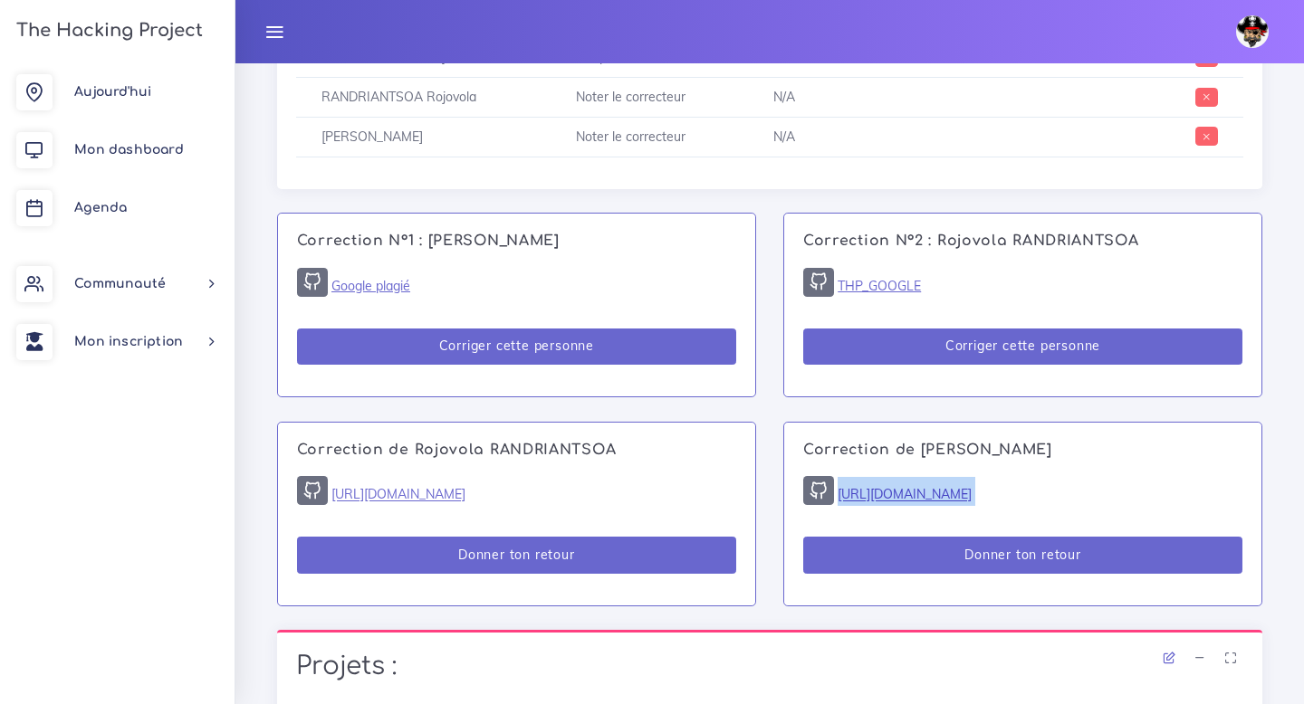
drag, startPoint x: 1157, startPoint y: 495, endPoint x: 838, endPoint y: 492, distance: 318.7
click at [838, 492] on div "Correction de [PERSON_NAME] [URL][DOMAIN_NAME] Donner ton retour" at bounding box center [1022, 514] width 477 height 183
copy div "[URL][DOMAIN_NAME]"
click at [858, 292] on link "THP_GOOGLE" at bounding box center [878, 286] width 83 height 16
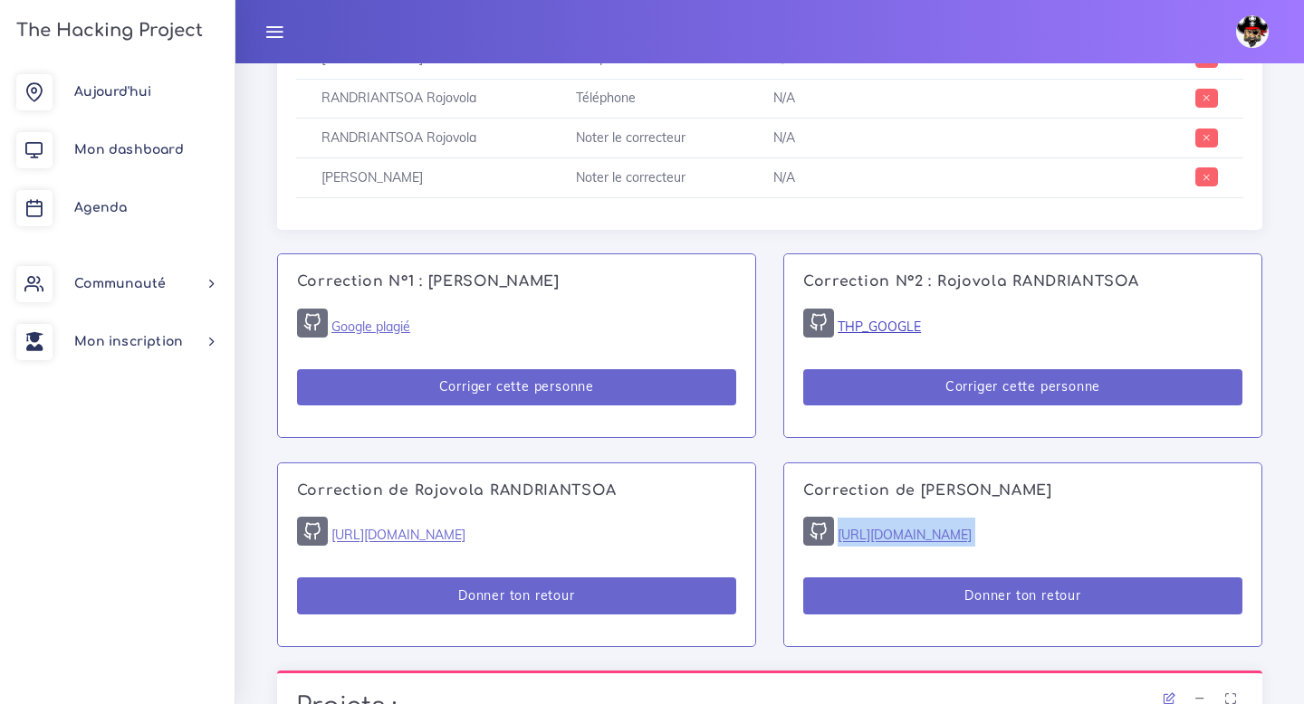
scroll to position [1161, 0]
